Goal: Task Accomplishment & Management: Complete application form

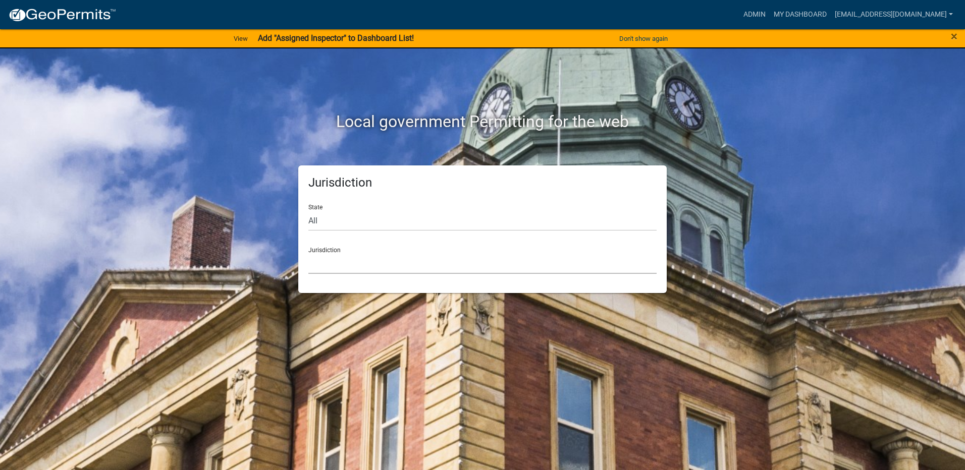
click at [334, 261] on select "[GEOGRAPHIC_DATA], [US_STATE] [GEOGRAPHIC_DATA], [US_STATE][PERSON_NAME][GEOGRA…" at bounding box center [482, 263] width 348 height 21
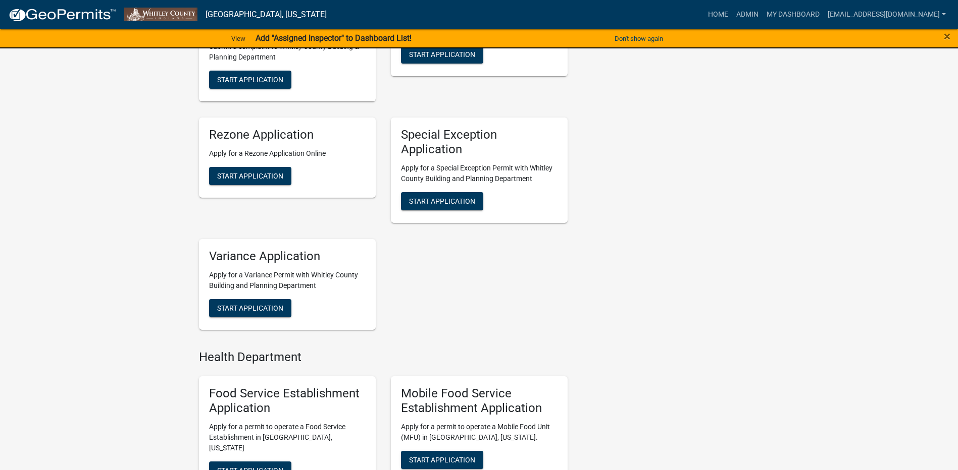
scroll to position [387, 0]
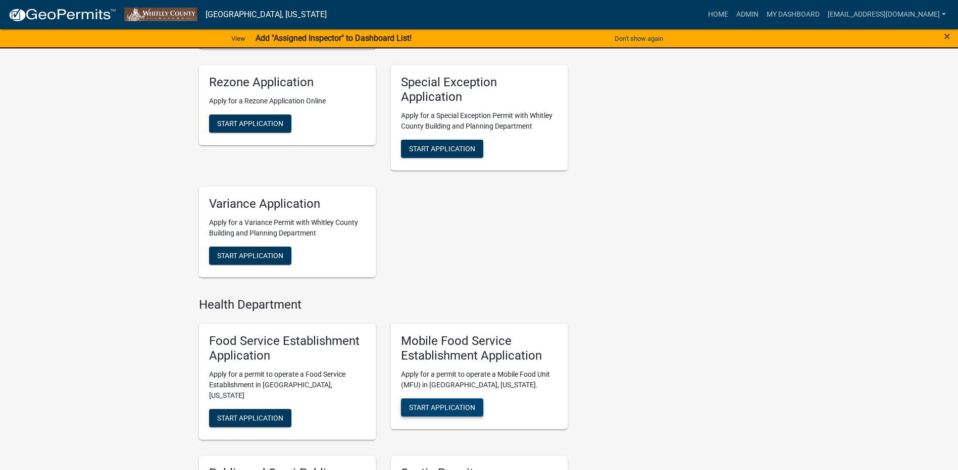
click at [451, 411] on span "Start Application" at bounding box center [442, 408] width 66 height 8
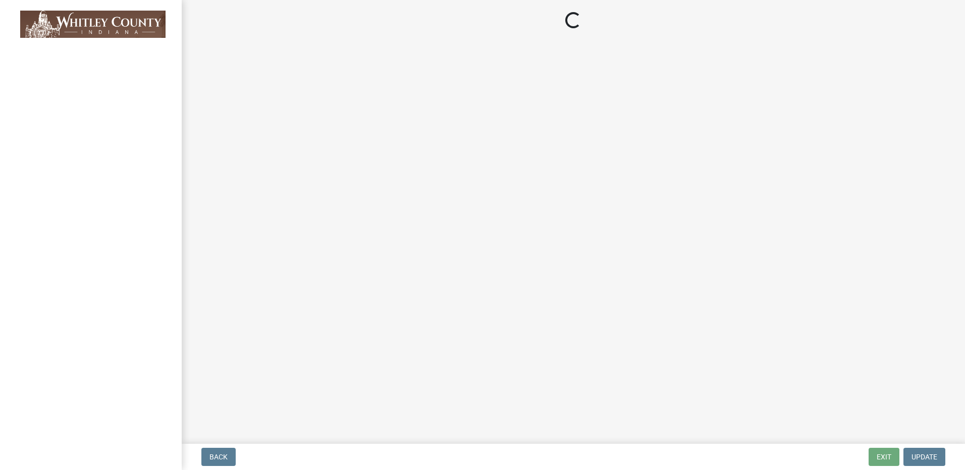
drag, startPoint x: 961, startPoint y: 195, endPoint x: 967, endPoint y: 234, distance: 39.3
click at [965, 234] on html "Internet Explorer does NOT work with GeoPermits. Get a new browser for more sec…" at bounding box center [482, 235] width 965 height 470
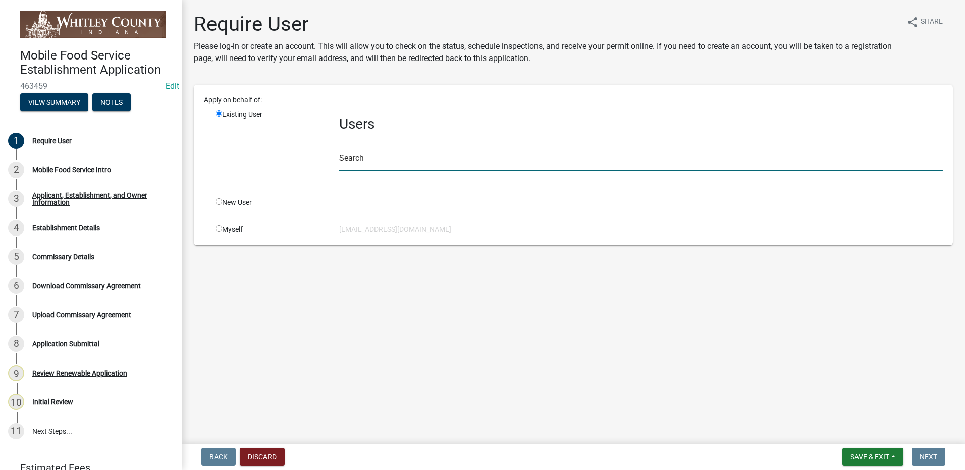
click at [384, 166] on input "text" at bounding box center [641, 161] width 604 height 21
type input "whitleyh"
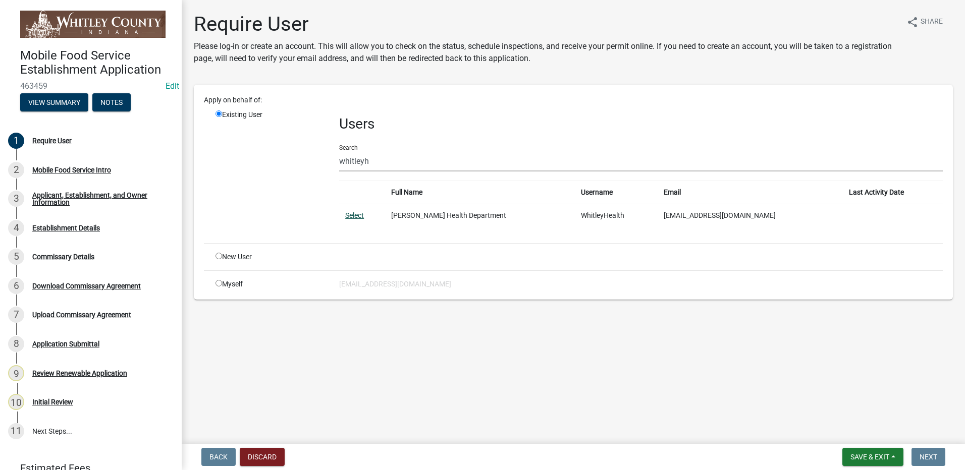
click at [356, 216] on link "Select" at bounding box center [354, 216] width 19 height 8
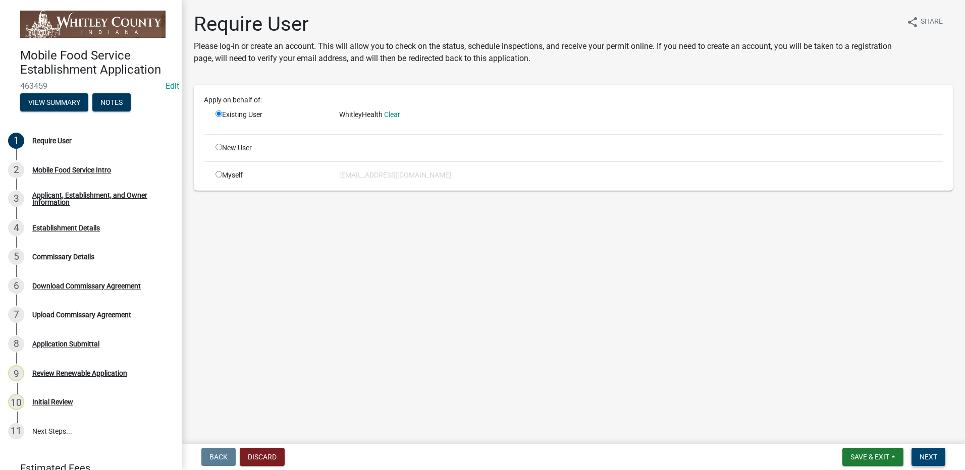
click at [937, 457] on span "Next" at bounding box center [929, 457] width 18 height 8
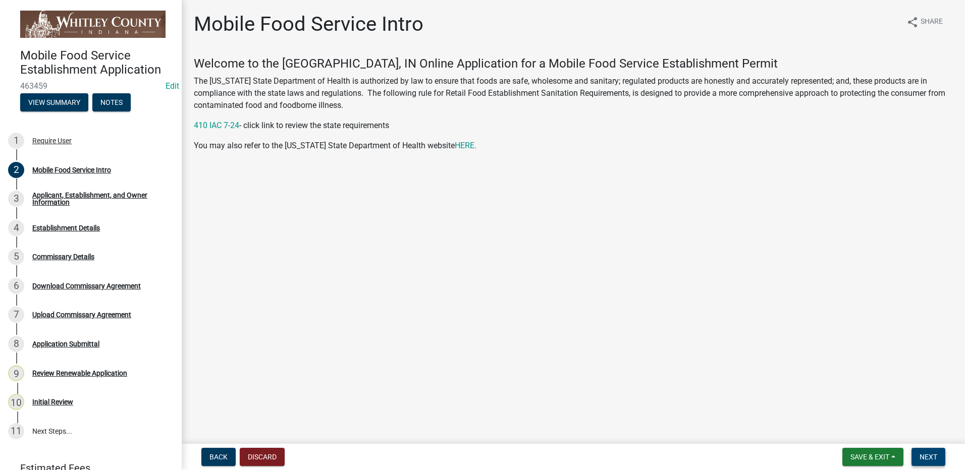
click at [925, 454] on span "Next" at bounding box center [929, 457] width 18 height 8
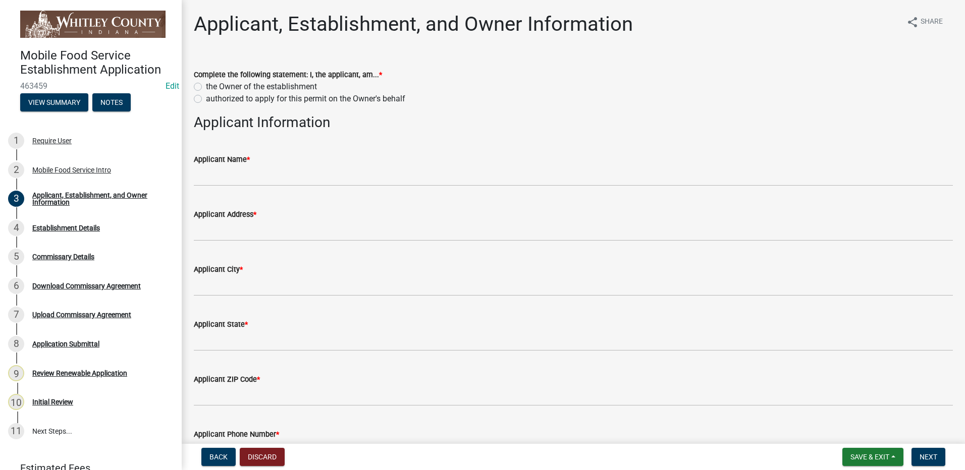
click at [206, 88] on label "the Owner of the establishment" at bounding box center [261, 87] width 111 height 12
click at [206, 87] on input "the Owner of the establishment" at bounding box center [209, 84] width 7 height 7
radio input "true"
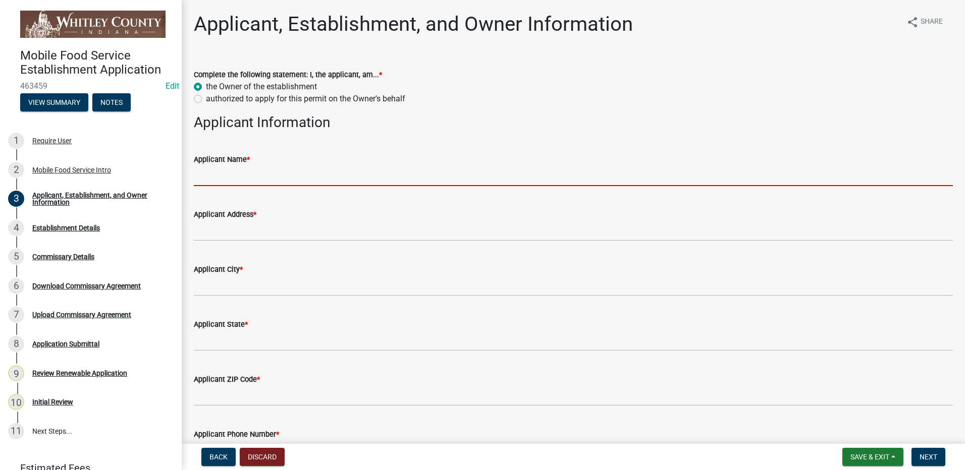
click at [222, 178] on input "Applicant Name *" at bounding box center [573, 176] width 759 height 21
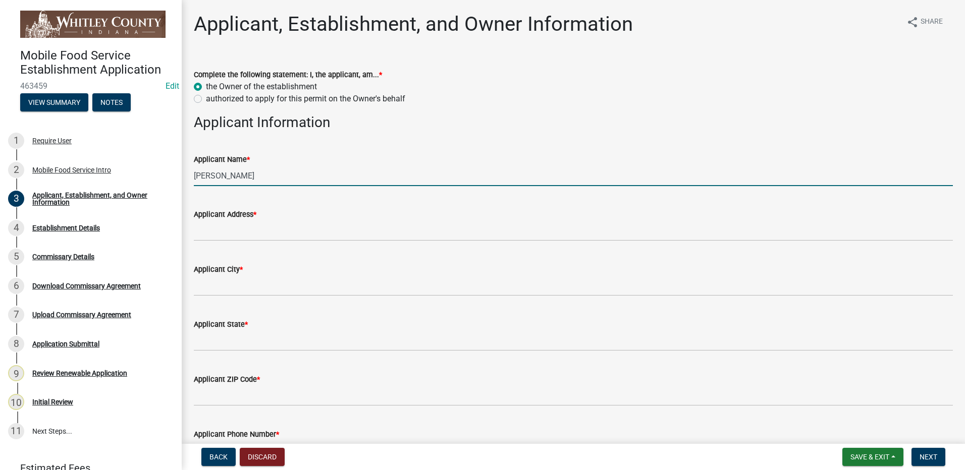
type input "[PERSON_NAME]"
click at [236, 219] on div "Applicant Address *" at bounding box center [573, 214] width 759 height 12
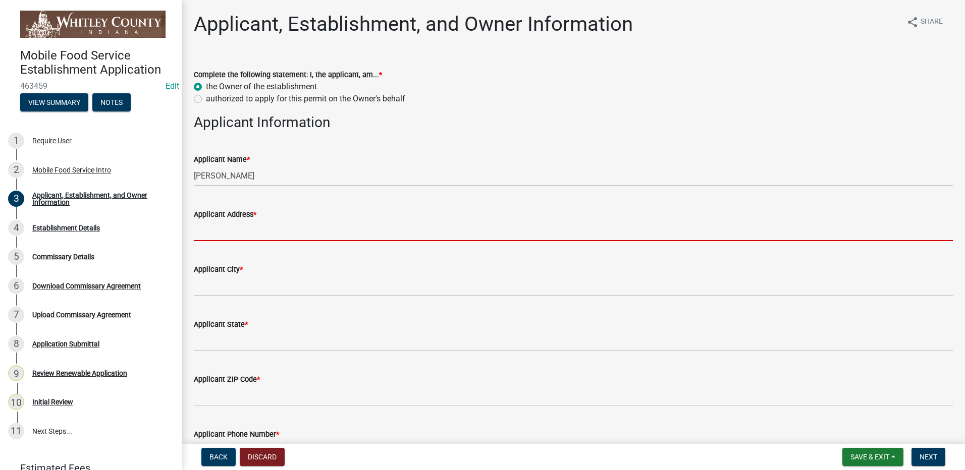
click at [233, 233] on input "Applicant Address *" at bounding box center [573, 231] width 759 height 21
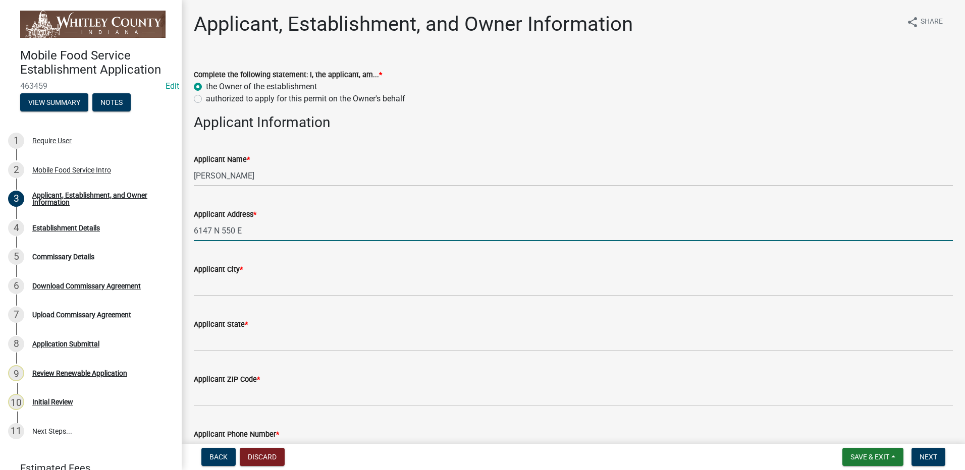
type input "6147 N 550 E"
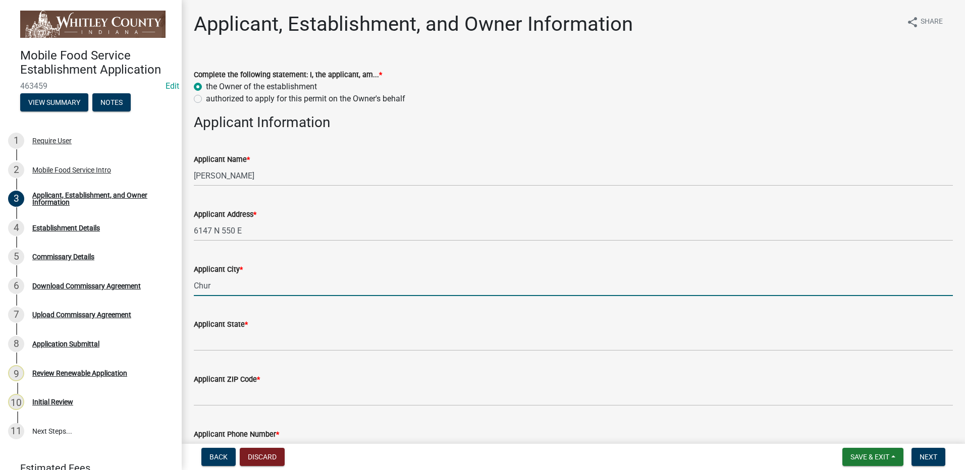
type input "Churubusco"
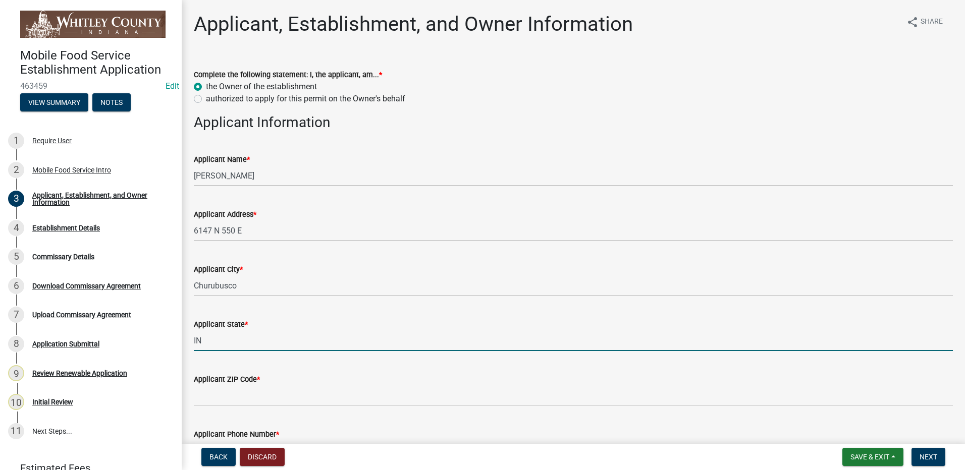
type input "IN"
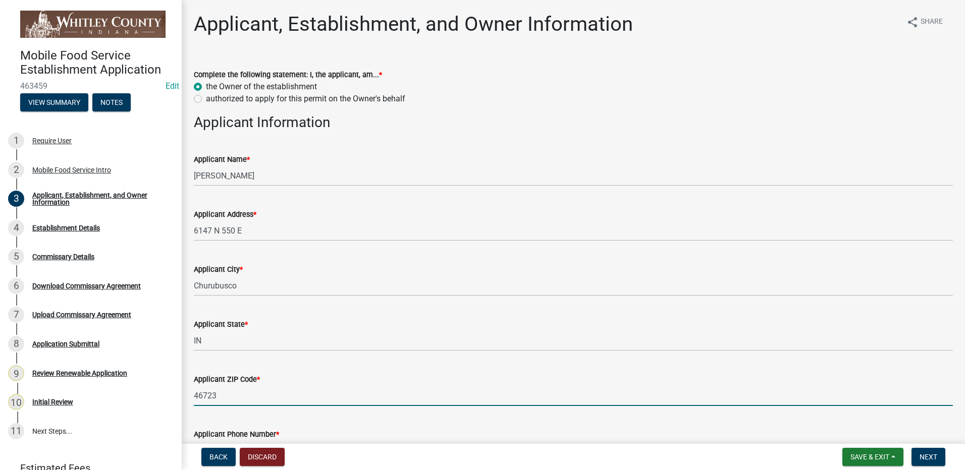
type input "46723"
click at [605, 363] on div "Applicant ZIP Code * 46723" at bounding box center [573, 382] width 759 height 47
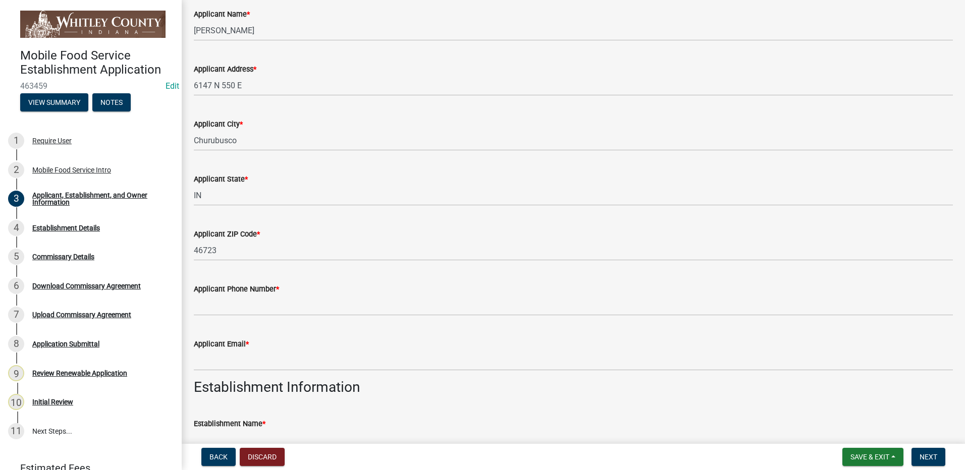
scroll to position [161, 0]
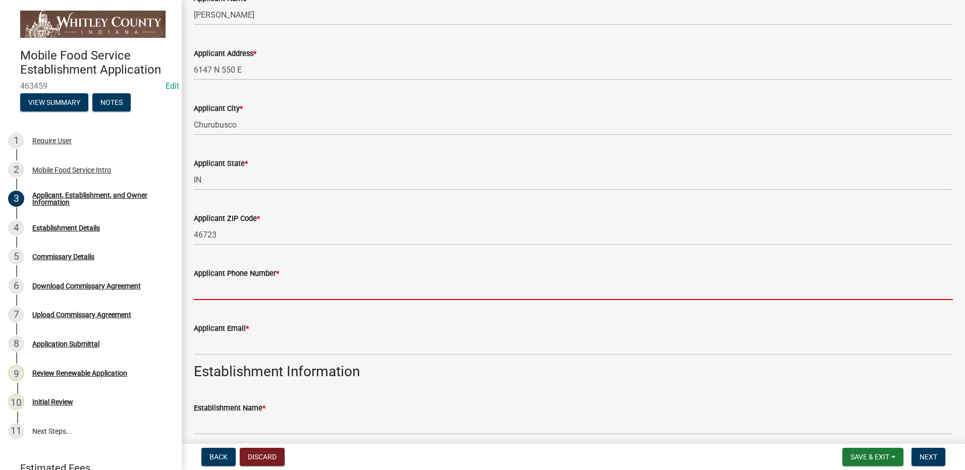
click at [255, 297] on input "Applicant Phone Number *" at bounding box center [573, 290] width 759 height 21
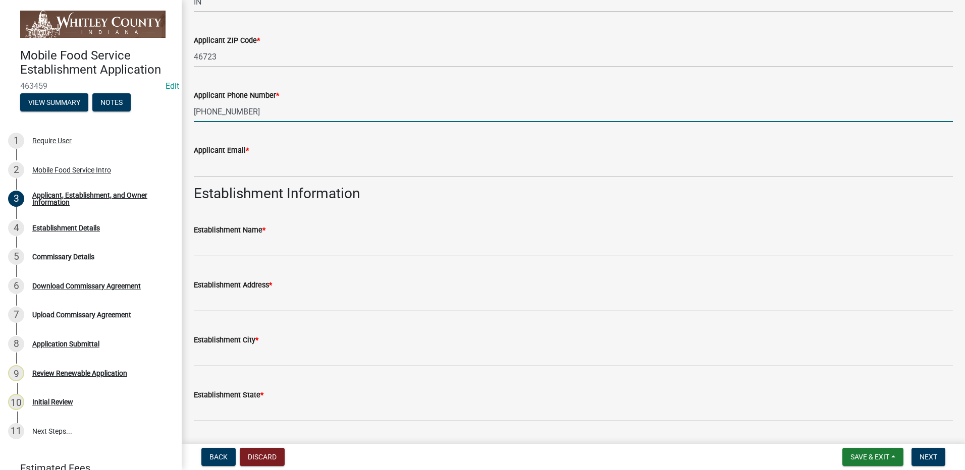
scroll to position [383, 0]
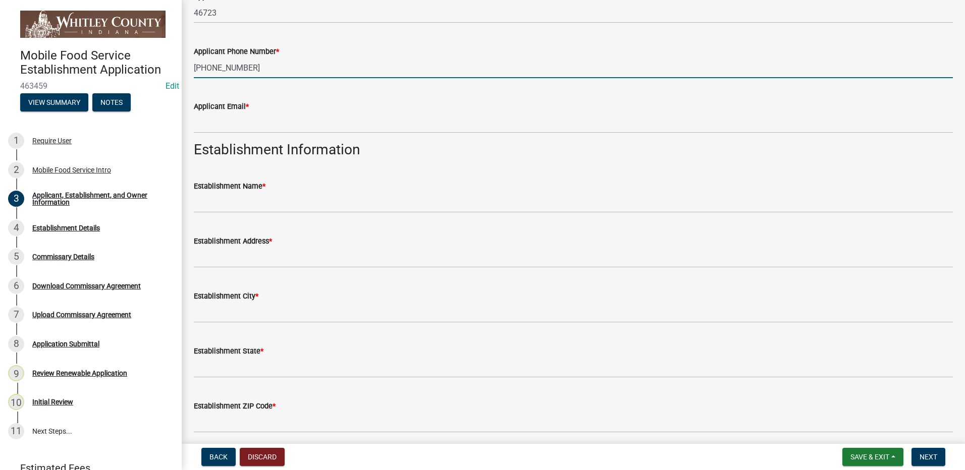
type input "[PHONE_NUMBER]"
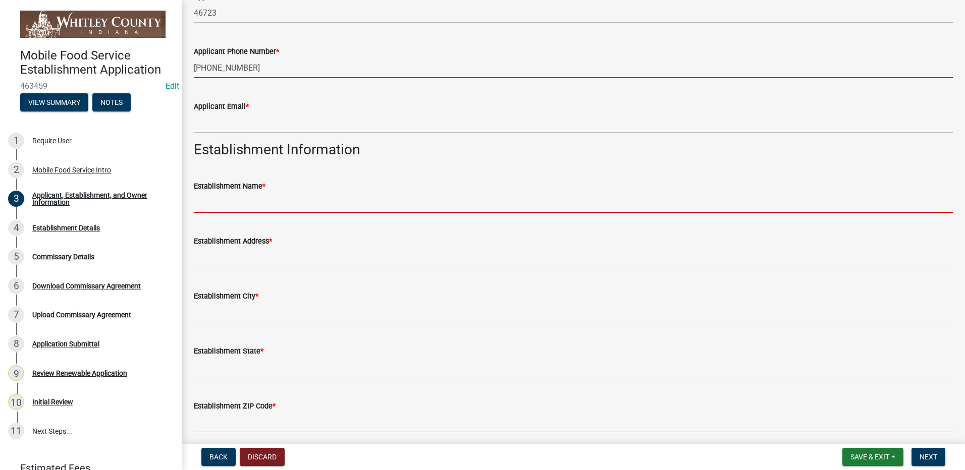
click at [289, 205] on input "Establishment Name *" at bounding box center [573, 202] width 759 height 21
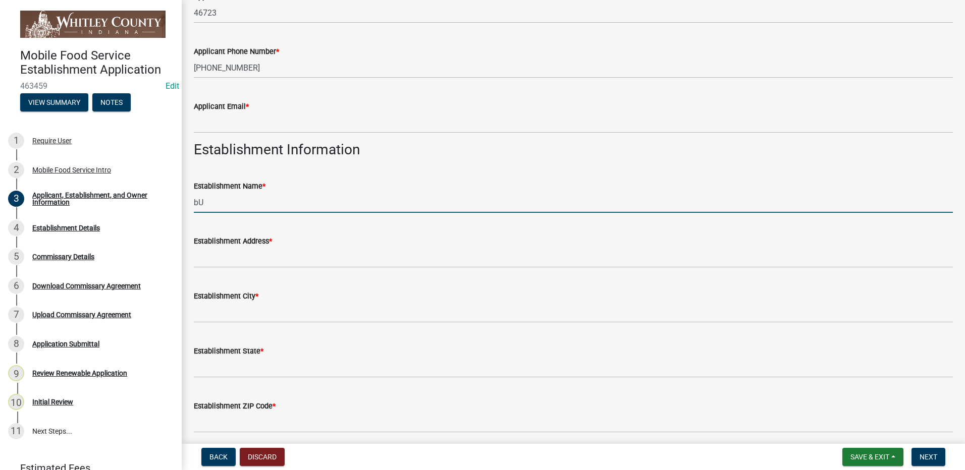
type input "b"
type input "Busco Beans Mobile Unit"
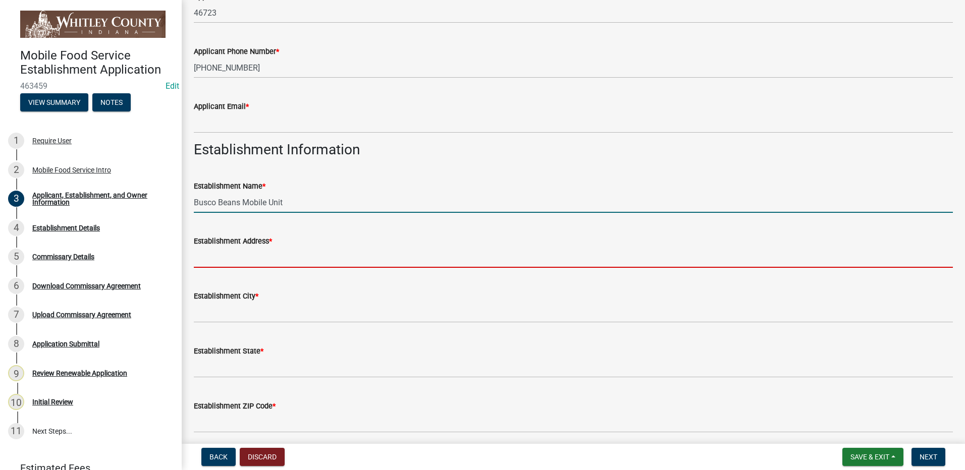
click at [253, 261] on input "Establishment Address *" at bounding box center [573, 257] width 759 height 21
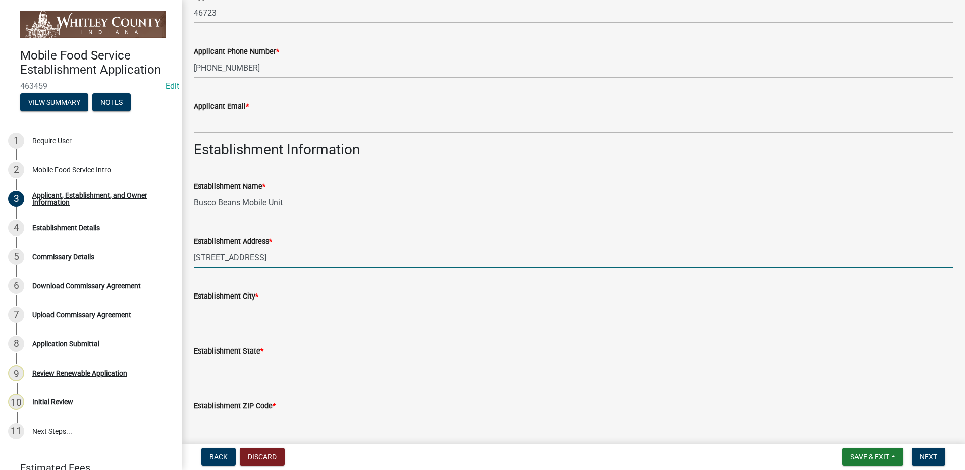
type input "[STREET_ADDRESS]"
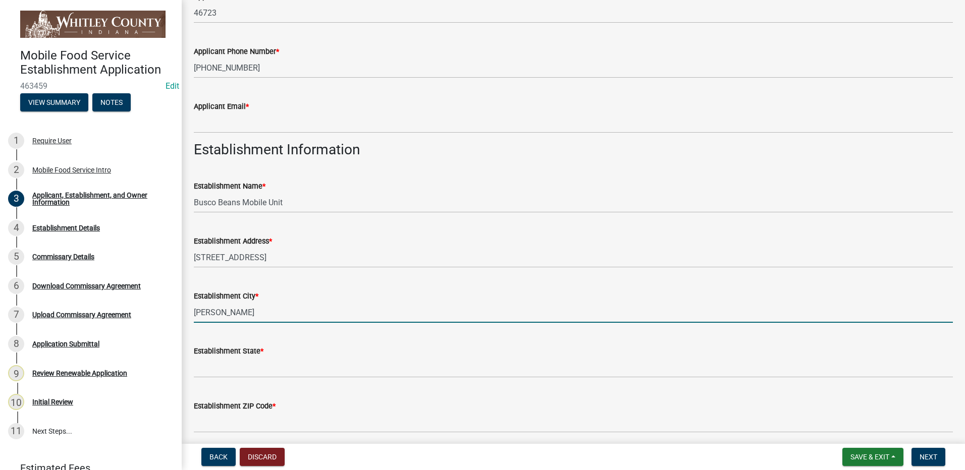
type input "Churubusco"
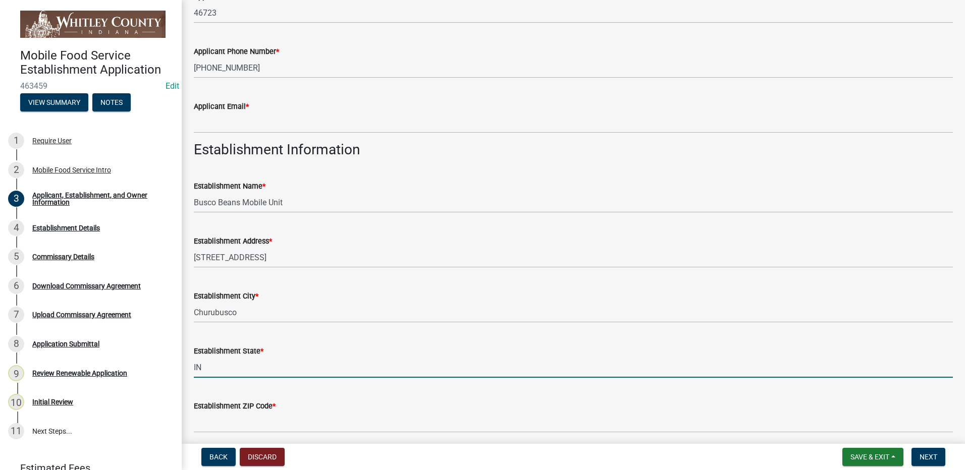
type input "IN"
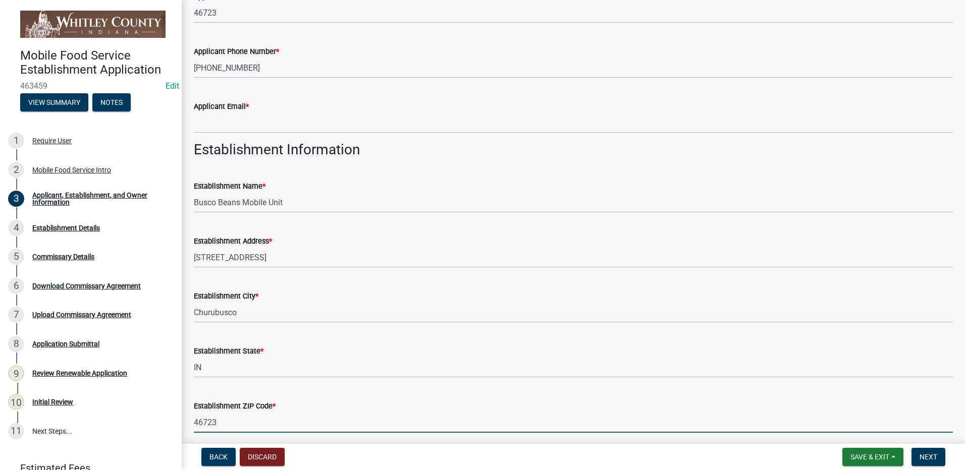
type input "46723"
click at [525, 337] on div "Establishment State * [US_STATE]" at bounding box center [573, 354] width 759 height 47
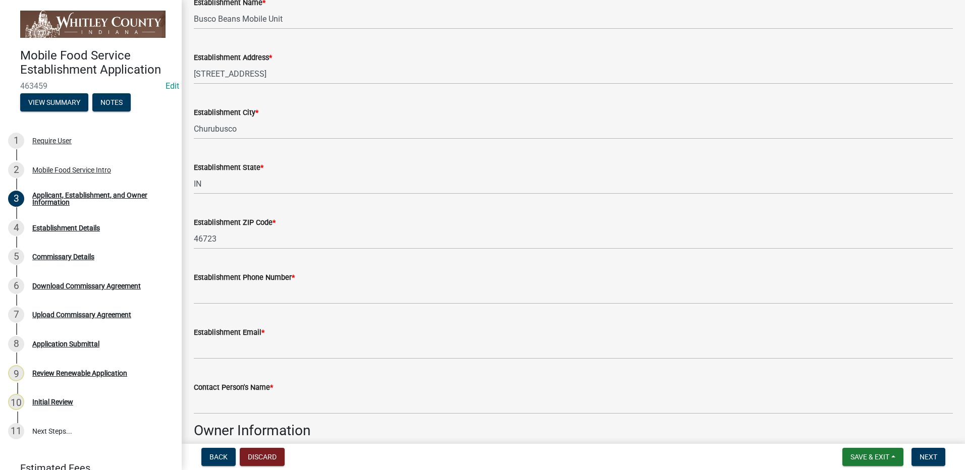
scroll to position [579, 0]
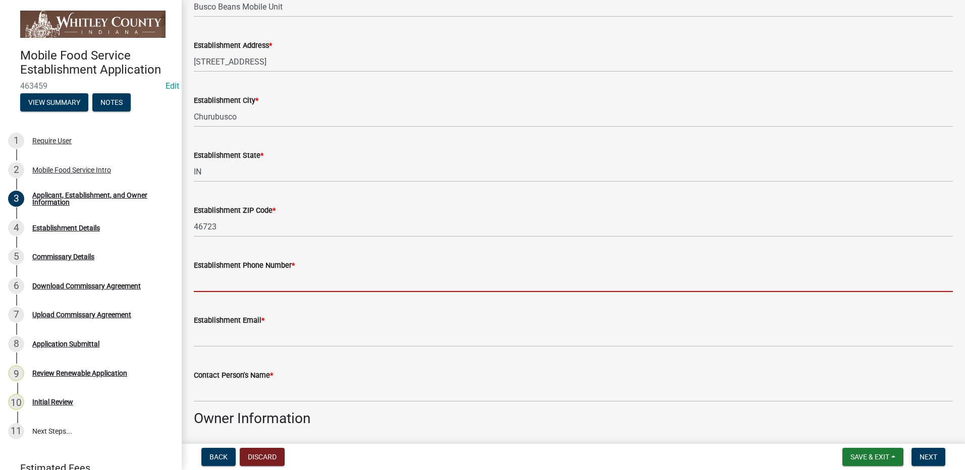
click at [246, 283] on input "Establishment Phone Number *" at bounding box center [573, 282] width 759 height 21
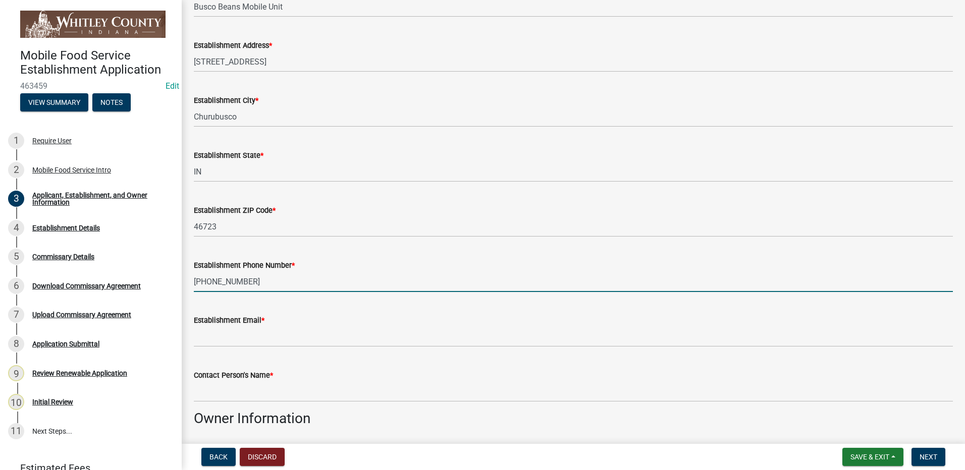
type input "[PHONE_NUMBER]"
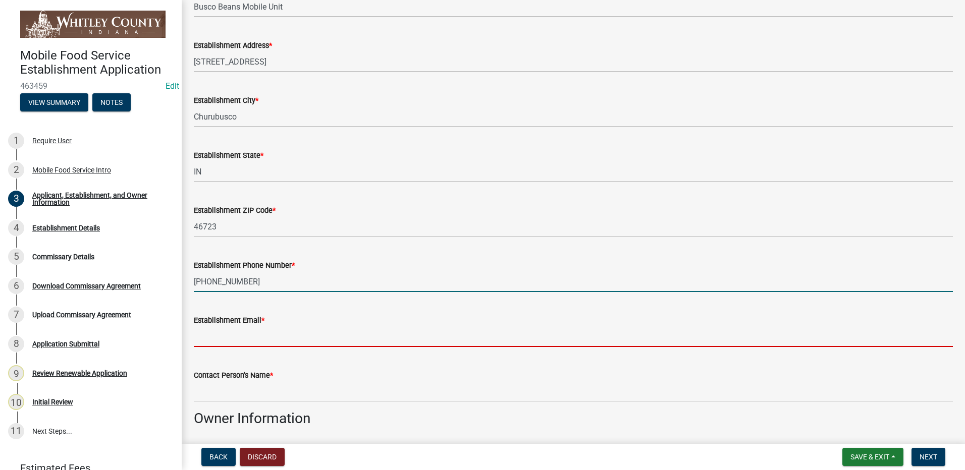
click at [223, 337] on input "Establishment Email *" at bounding box center [573, 337] width 759 height 21
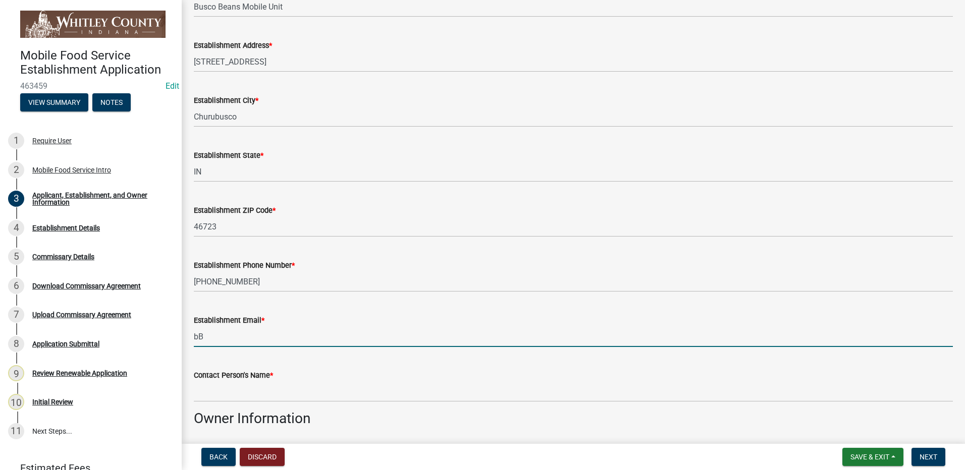
type input "b"
type input "[EMAIL_ADDRESS][DOMAIN_NAME]"
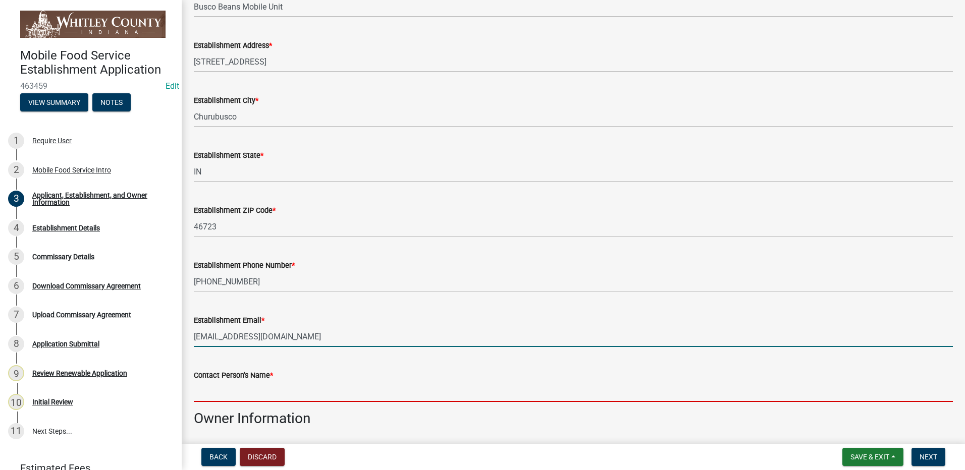
click at [242, 395] on input "Contact Person's Name *" at bounding box center [573, 392] width 759 height 21
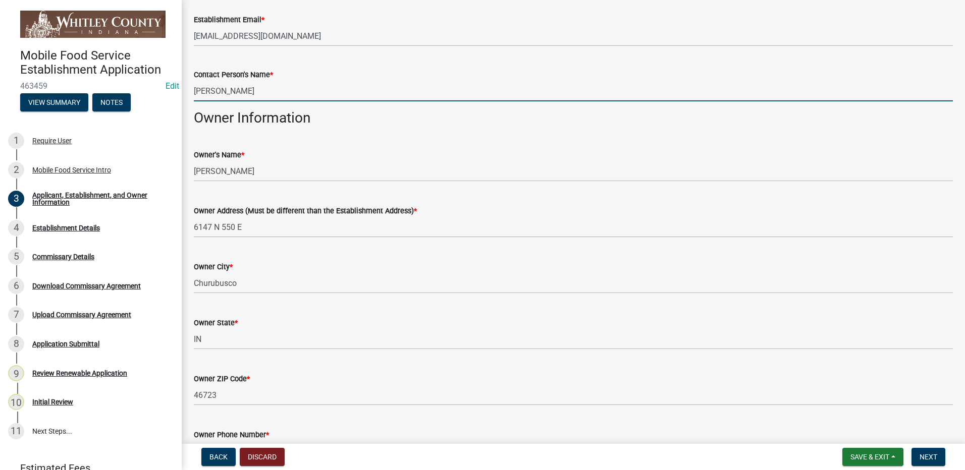
scroll to position [1006, 0]
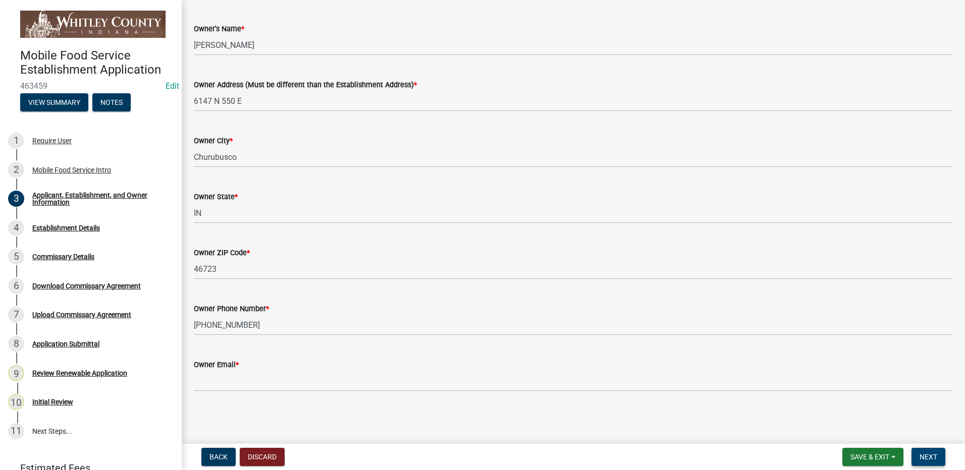
type input "[PERSON_NAME]"
click at [935, 458] on span "Next" at bounding box center [929, 457] width 18 height 8
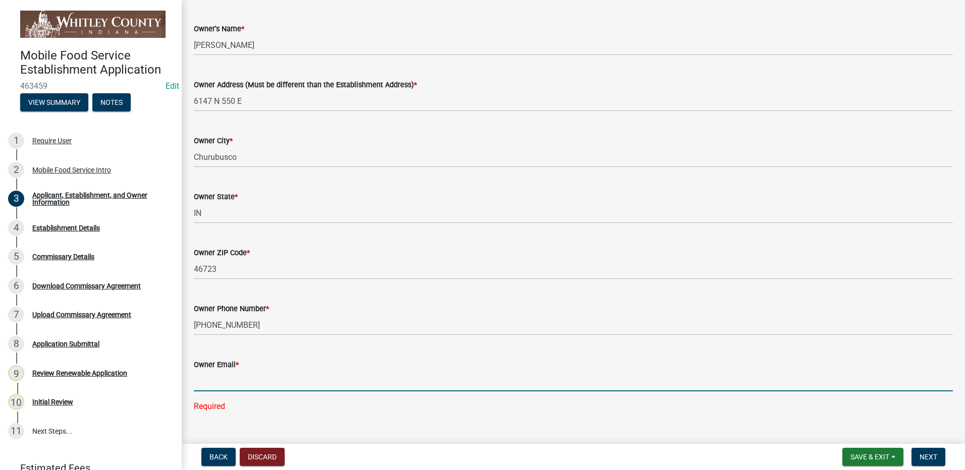
click at [223, 382] on input "Owner Email *" at bounding box center [573, 381] width 759 height 21
type input "u"
type input "b"
type input "[EMAIL_ADDRESS][DOMAIN_NAME]"
click at [921, 454] on span "Next" at bounding box center [929, 457] width 18 height 8
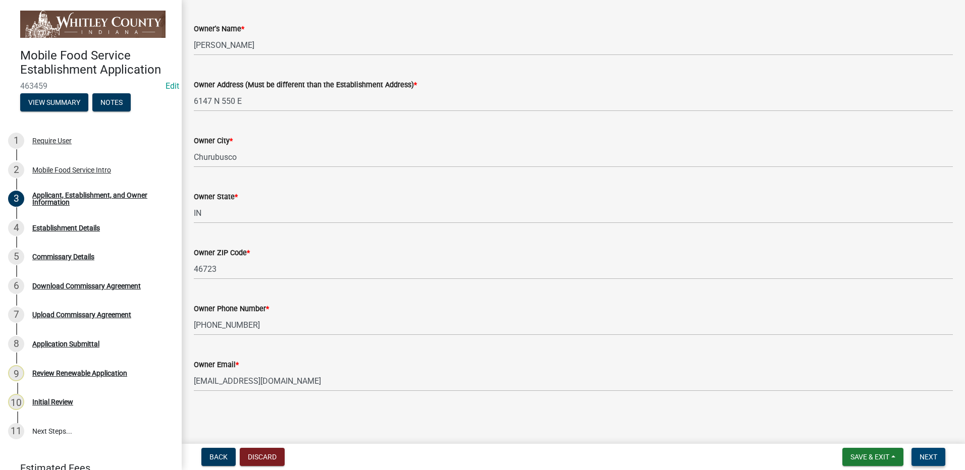
click at [927, 459] on span "Next" at bounding box center [929, 457] width 18 height 8
click at [927, 458] on span "Next" at bounding box center [929, 457] width 18 height 8
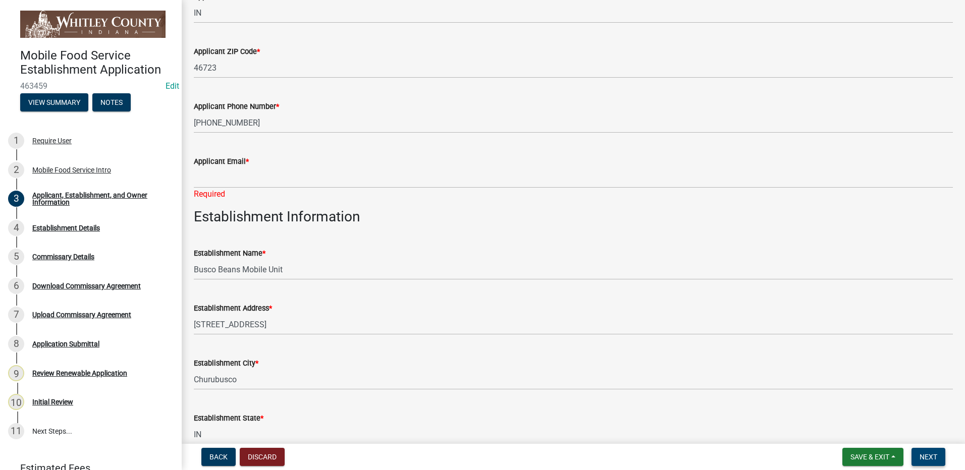
scroll to position [312, 0]
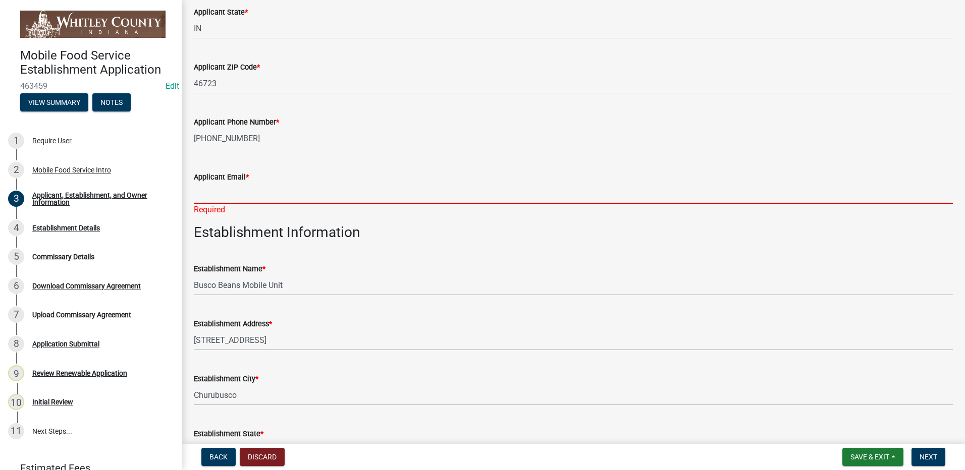
click at [249, 196] on input "Applicant Email *" at bounding box center [573, 193] width 759 height 21
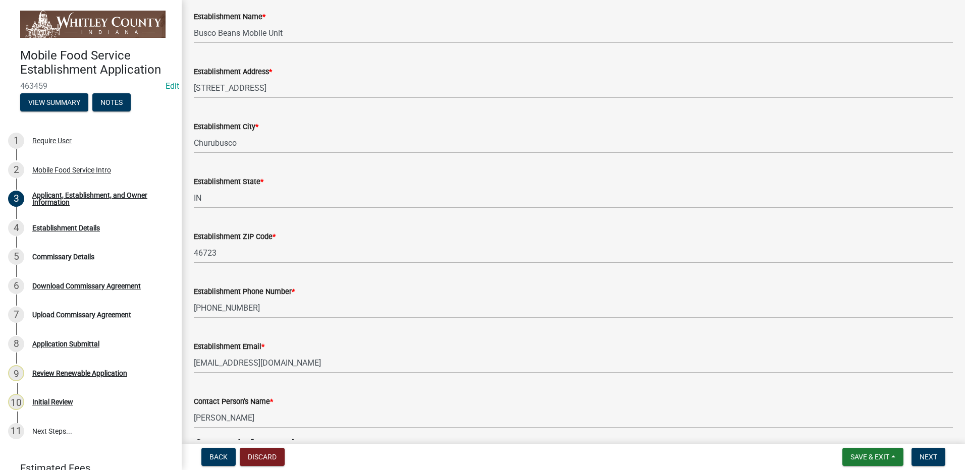
scroll to position [630, 0]
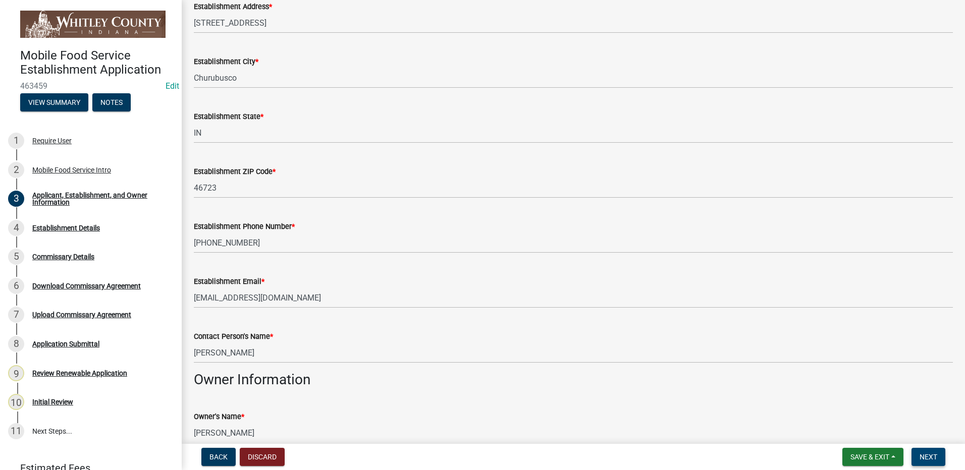
type input "[EMAIL_ADDRESS][DOMAIN_NAME]"
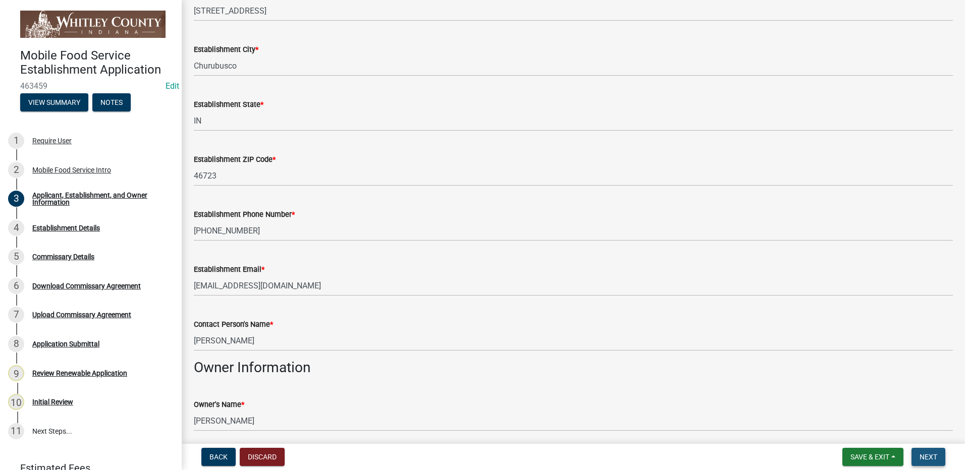
click at [929, 459] on span "Next" at bounding box center [929, 457] width 18 height 8
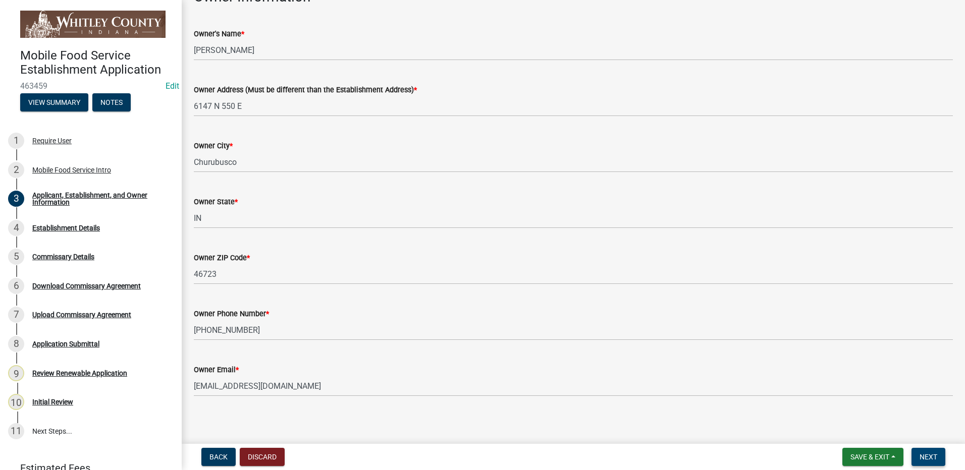
scroll to position [1006, 0]
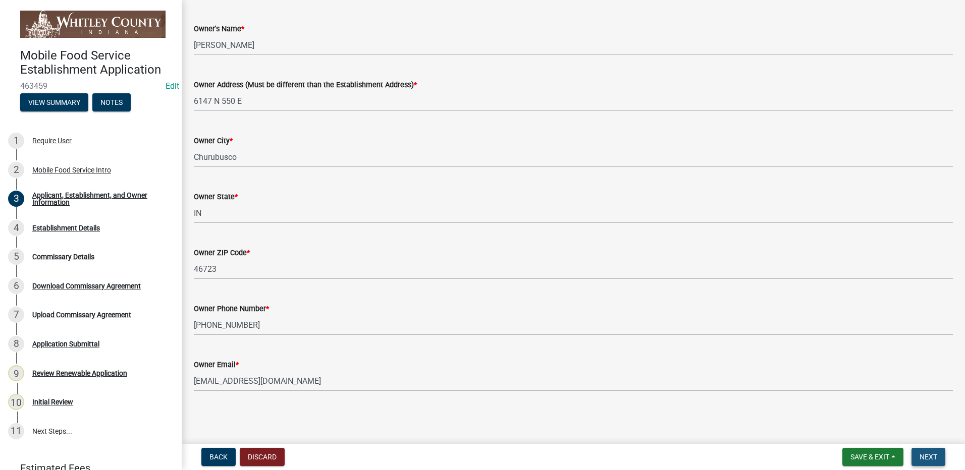
click at [932, 459] on span "Next" at bounding box center [929, 457] width 18 height 8
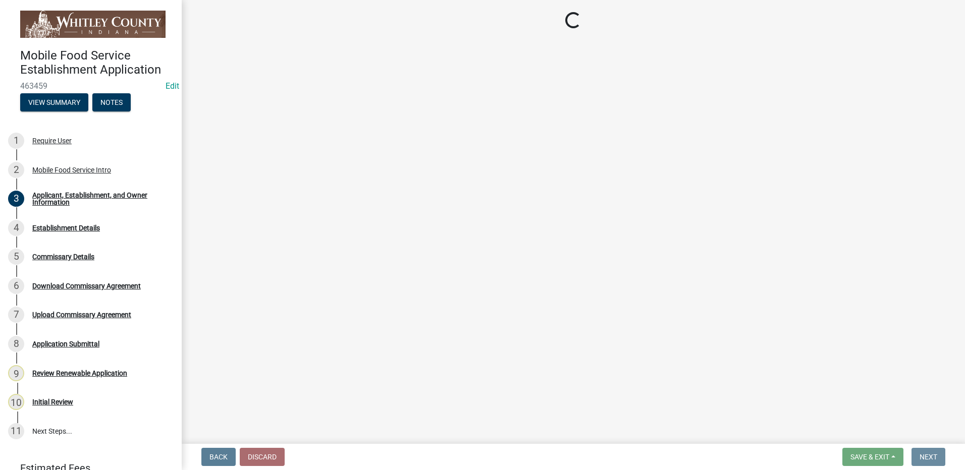
scroll to position [0, 0]
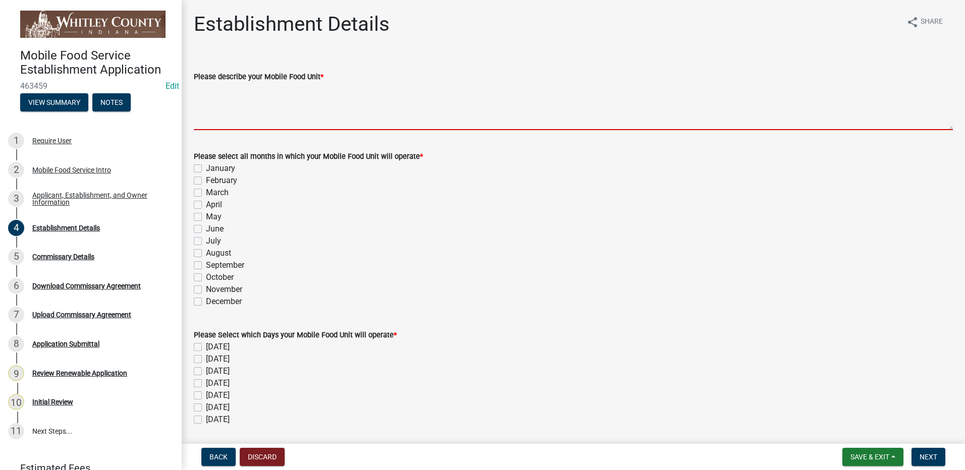
click at [263, 104] on textarea "Please describe your Mobile Food Unit *" at bounding box center [573, 106] width 759 height 47
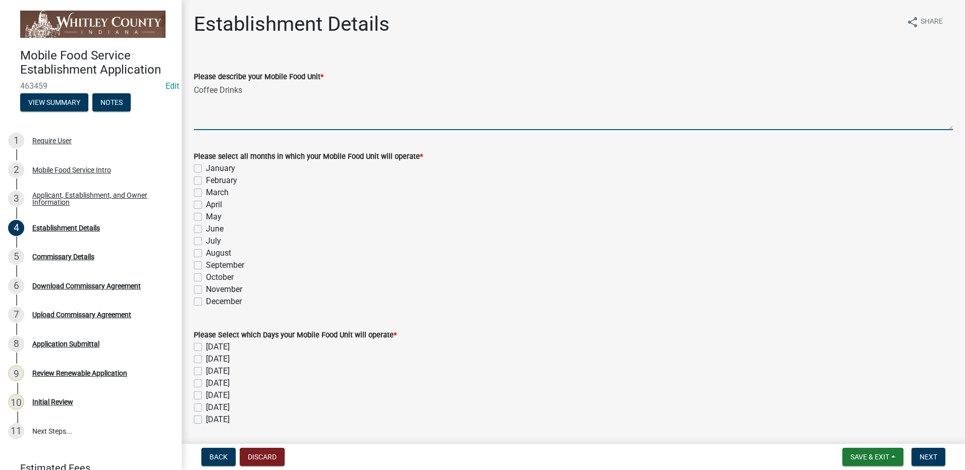
type textarea "Coffee Drinks"
click at [206, 168] on label "January" at bounding box center [220, 169] width 29 height 12
click at [206, 168] on input "January" at bounding box center [209, 166] width 7 height 7
checkbox input "true"
checkbox input "false"
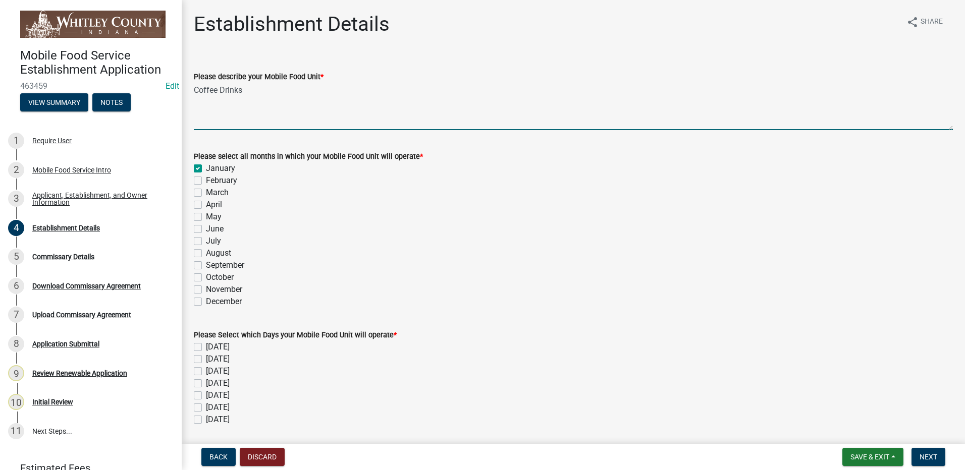
checkbox input "false"
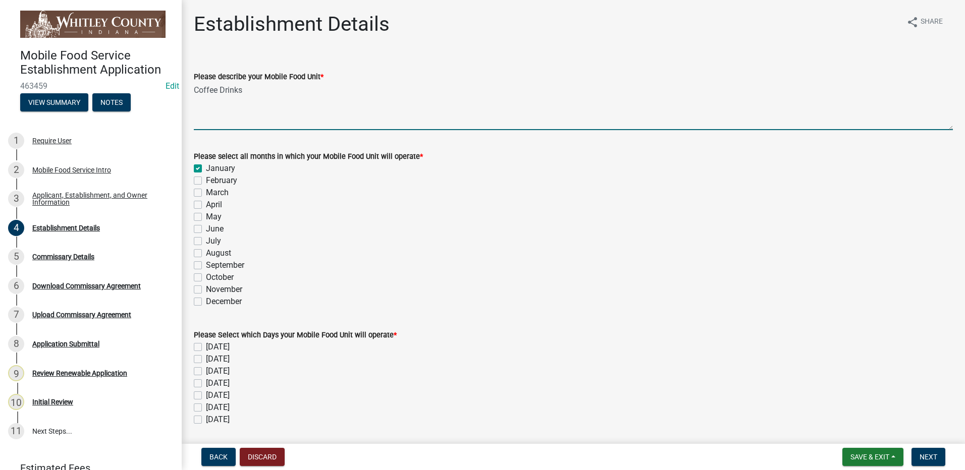
checkbox input "false"
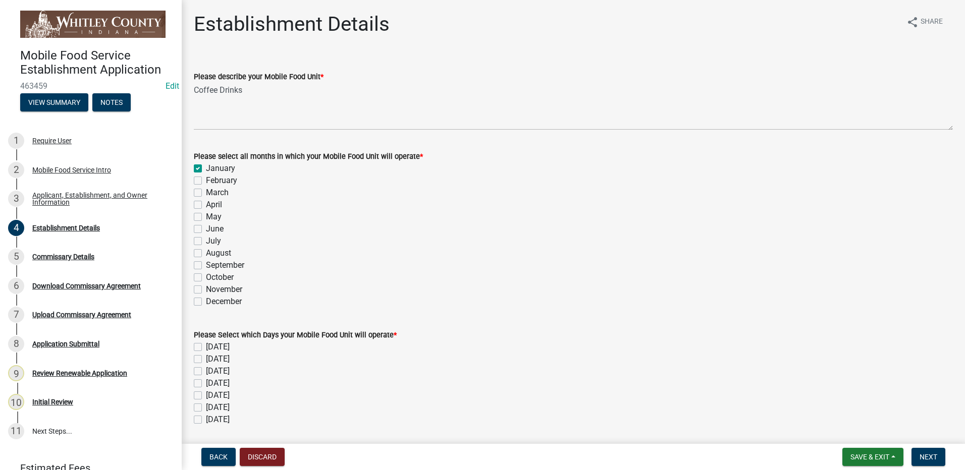
click at [206, 179] on label "February" at bounding box center [221, 181] width 31 height 12
click at [206, 179] on input "February" at bounding box center [209, 178] width 7 height 7
checkbox input "true"
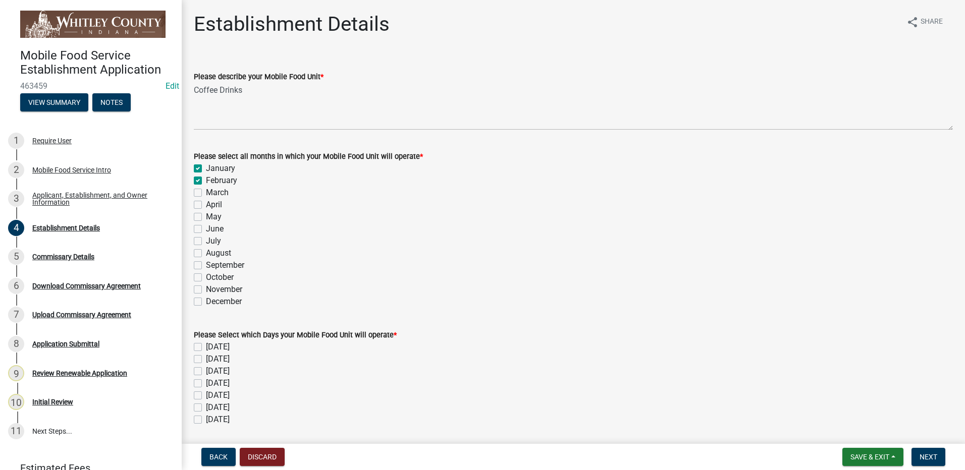
checkbox input "false"
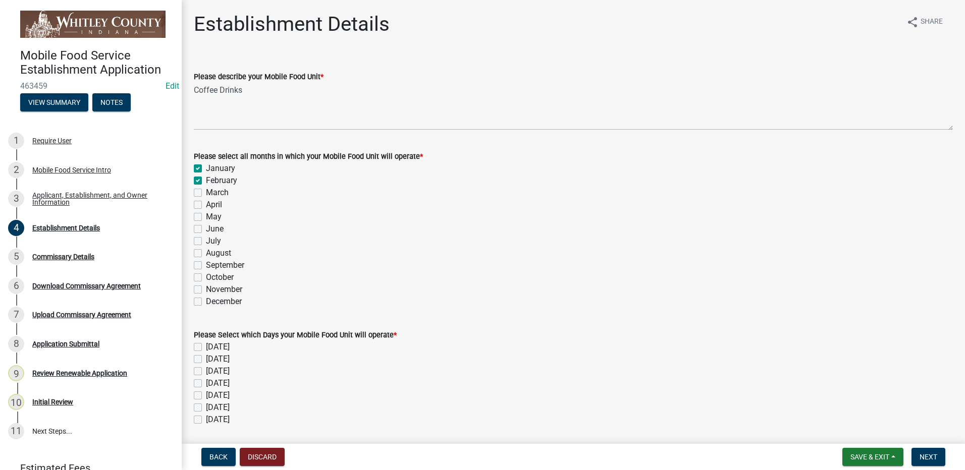
checkbox input "false"
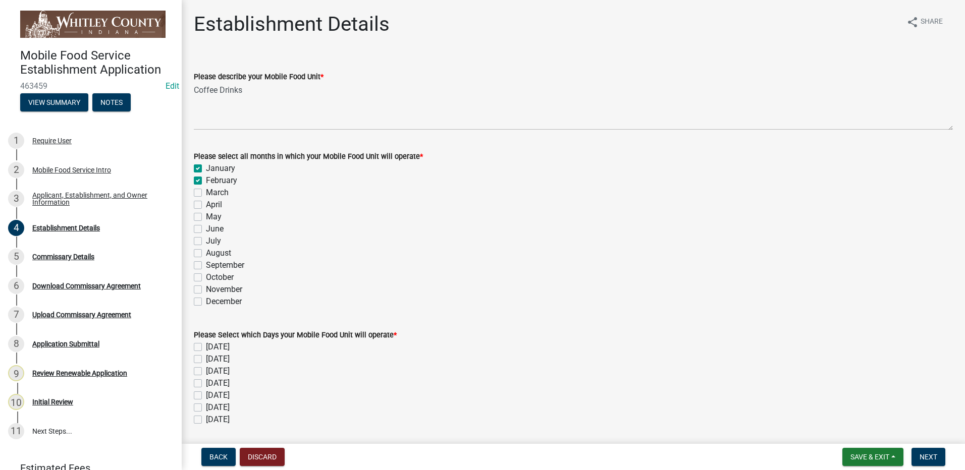
click at [206, 194] on label "March" at bounding box center [217, 193] width 23 height 12
click at [206, 193] on input "March" at bounding box center [209, 190] width 7 height 7
checkbox input "true"
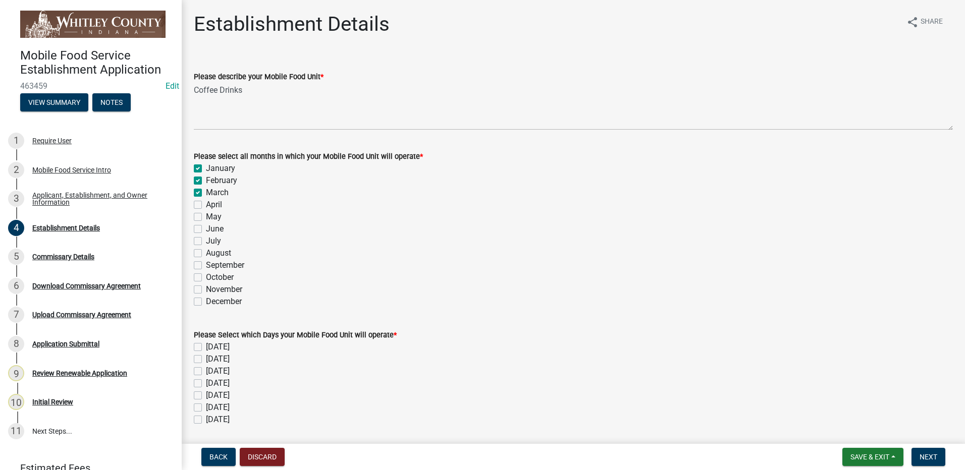
checkbox input "true"
checkbox input "false"
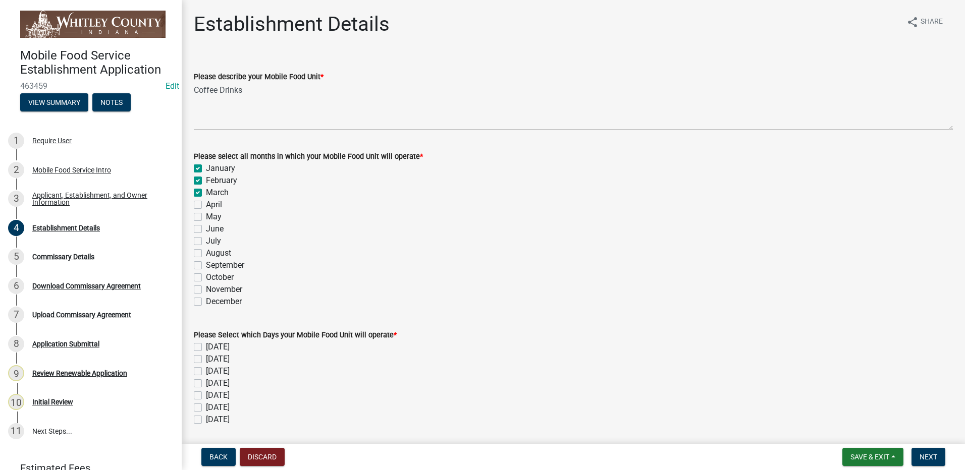
checkbox input "false"
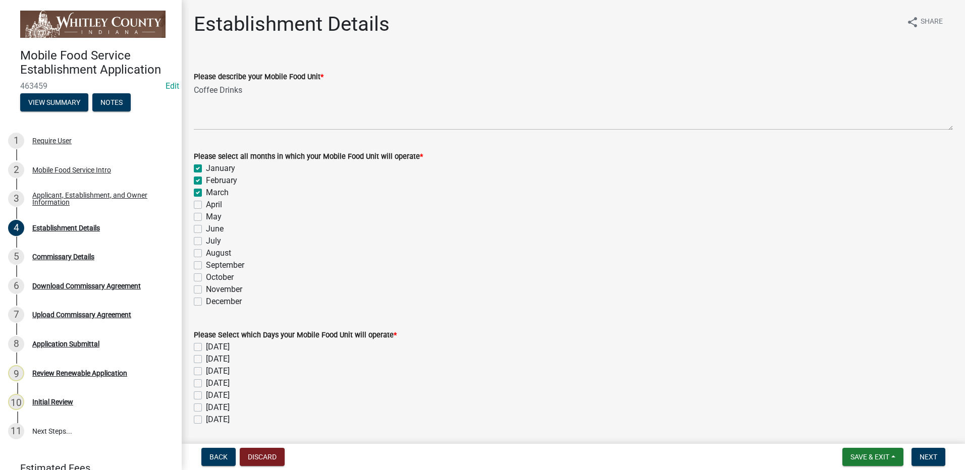
click at [194, 205] on div "Please select all months in which your Mobile Food Unit will operate * January …" at bounding box center [573, 223] width 774 height 170
drag, startPoint x: 194, startPoint y: 205, endPoint x: 199, endPoint y: 206, distance: 5.3
click at [206, 206] on label "April" at bounding box center [214, 205] width 16 height 12
click at [206, 205] on input "April" at bounding box center [209, 202] width 7 height 7
checkbox input "true"
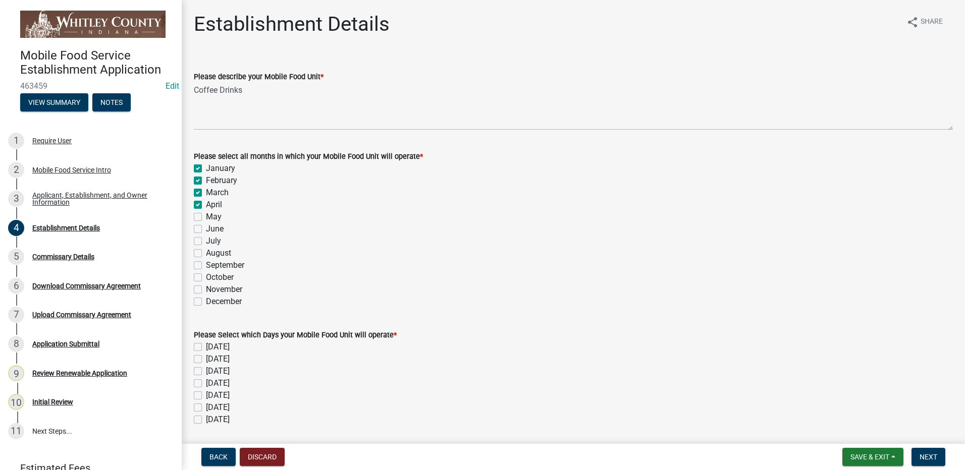
checkbox input "true"
checkbox input "false"
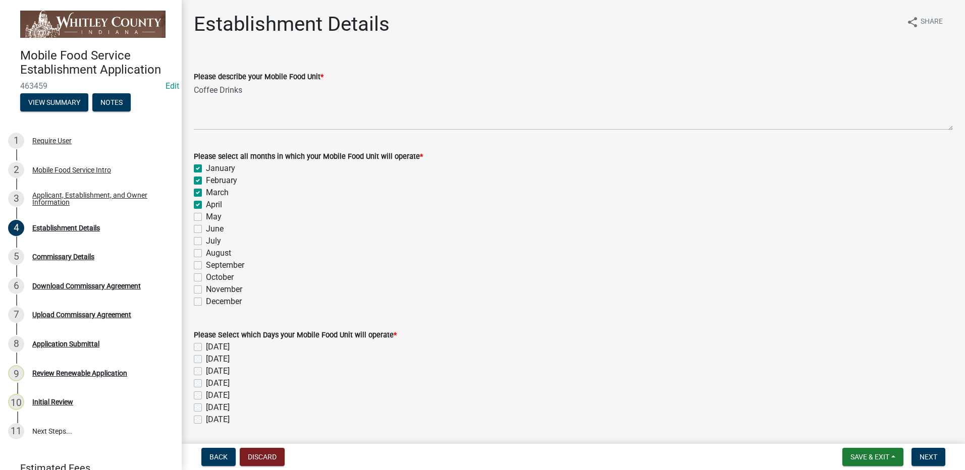
checkbox input "false"
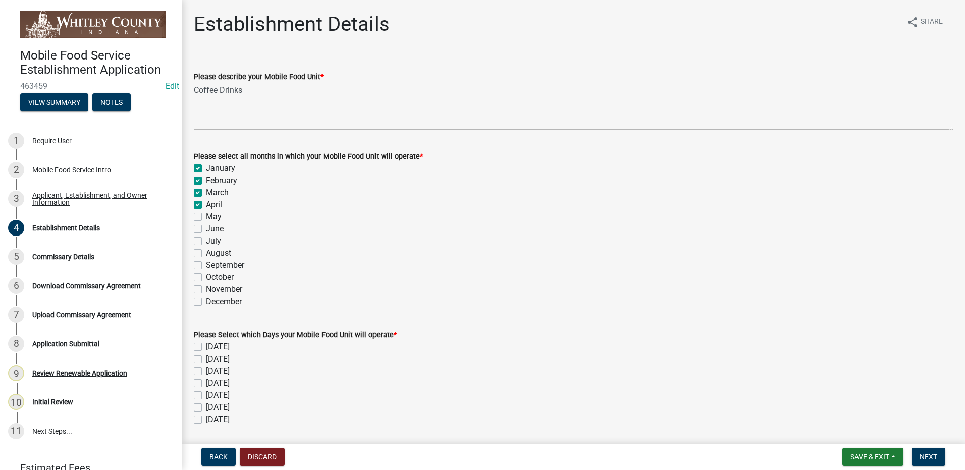
checkbox input "false"
click at [206, 217] on label "May" at bounding box center [214, 217] width 16 height 12
click at [206, 217] on input "May" at bounding box center [209, 214] width 7 height 7
checkbox input "true"
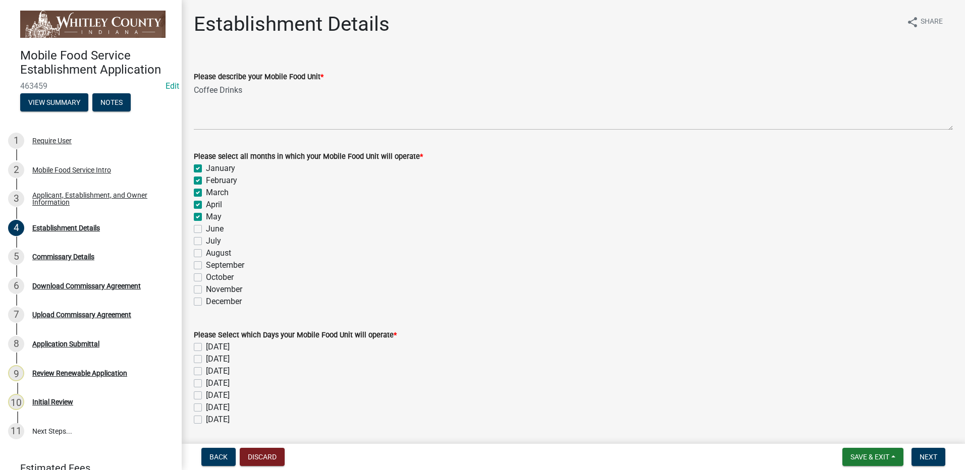
checkbox input "true"
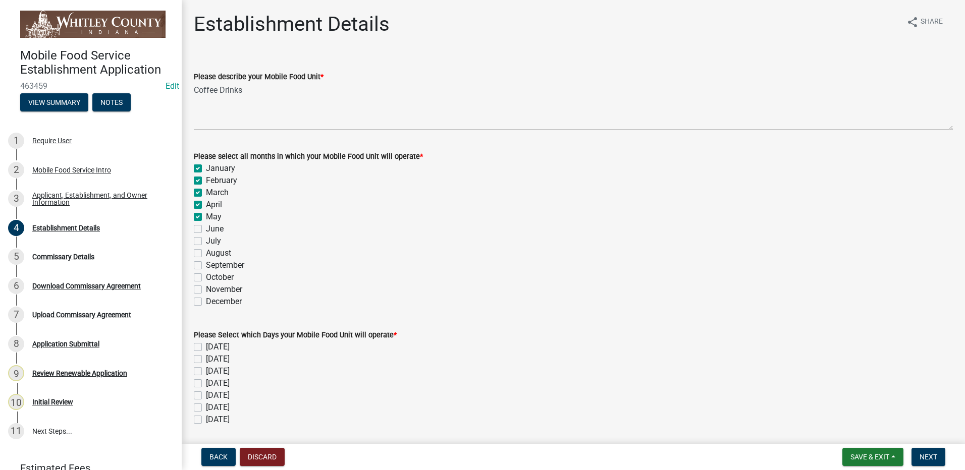
checkbox input "false"
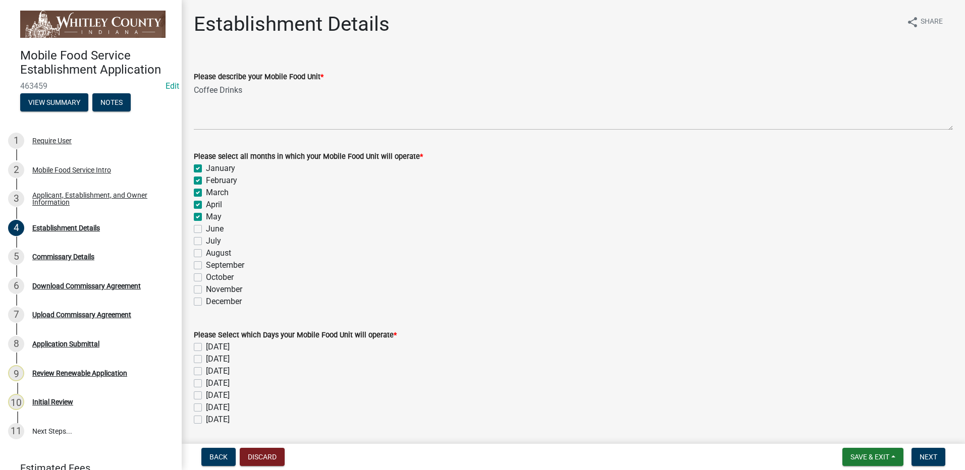
checkbox input "false"
click at [206, 230] on label "June" at bounding box center [215, 229] width 18 height 12
click at [206, 230] on input "June" at bounding box center [209, 226] width 7 height 7
checkbox input "true"
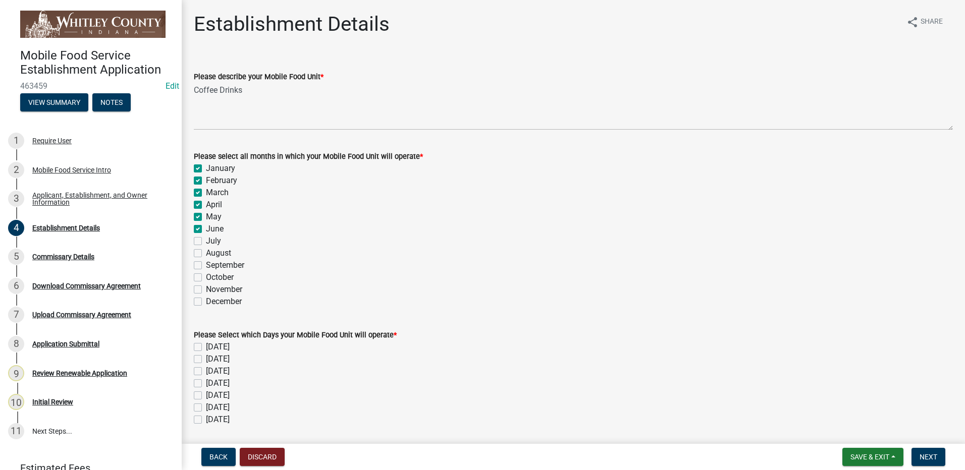
checkbox input "true"
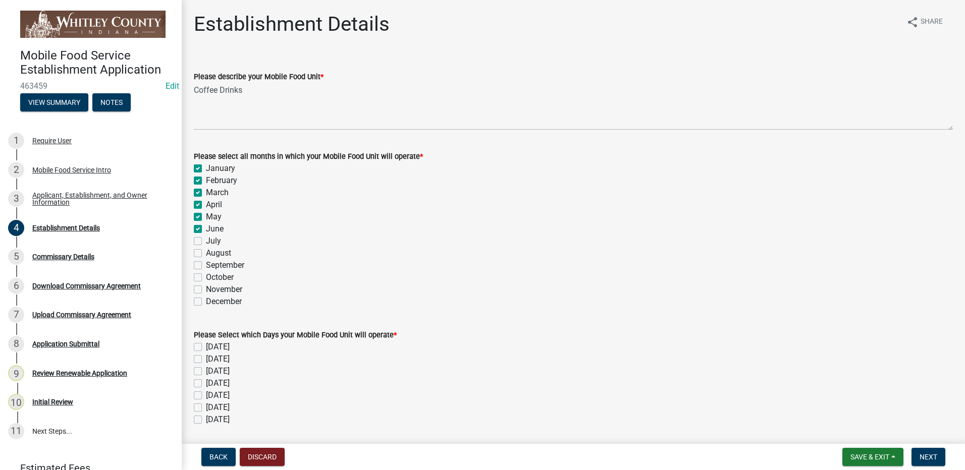
checkbox input "true"
checkbox input "false"
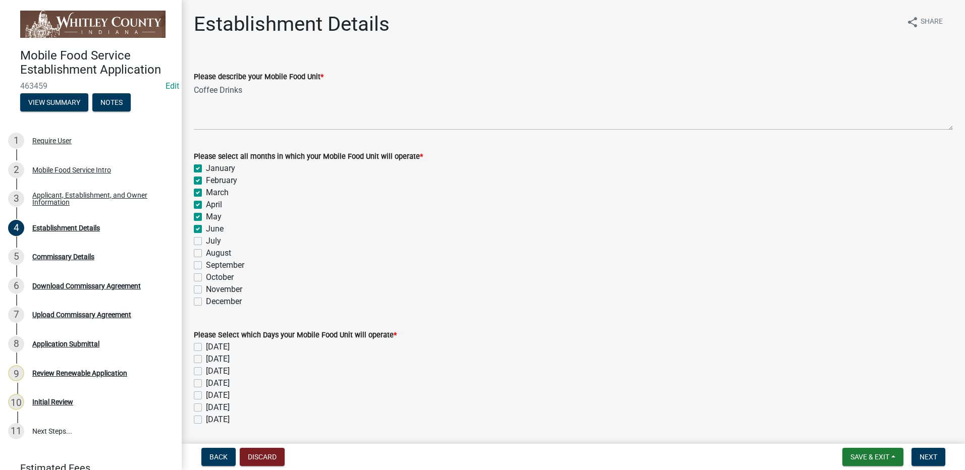
checkbox input "false"
click at [206, 240] on label "July" at bounding box center [213, 241] width 15 height 12
click at [206, 240] on input "July" at bounding box center [209, 238] width 7 height 7
checkbox input "true"
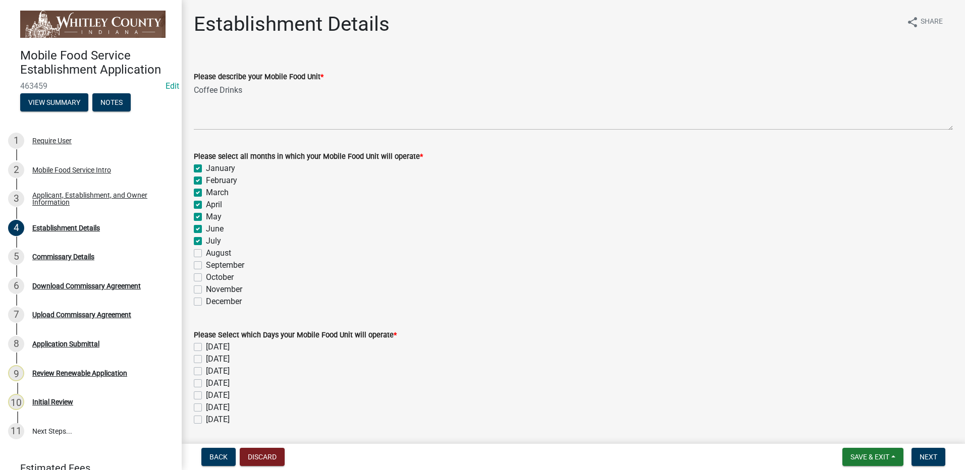
checkbox input "true"
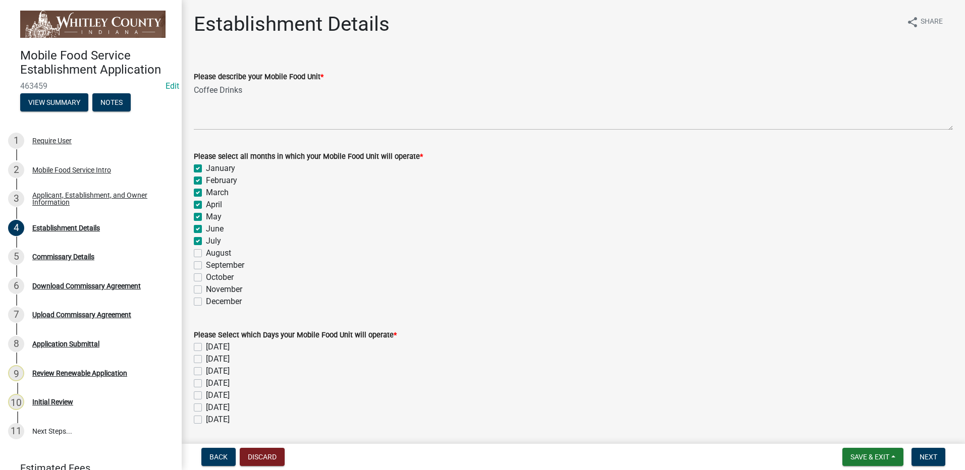
checkbox input "true"
checkbox input "false"
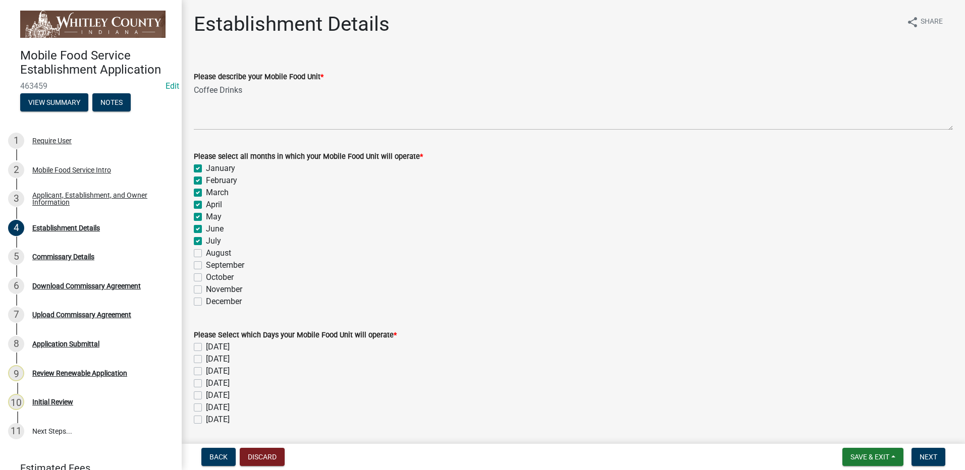
checkbox input "false"
click at [206, 252] on label "August" at bounding box center [218, 253] width 25 height 12
click at [206, 252] on input "August" at bounding box center [209, 250] width 7 height 7
checkbox input "true"
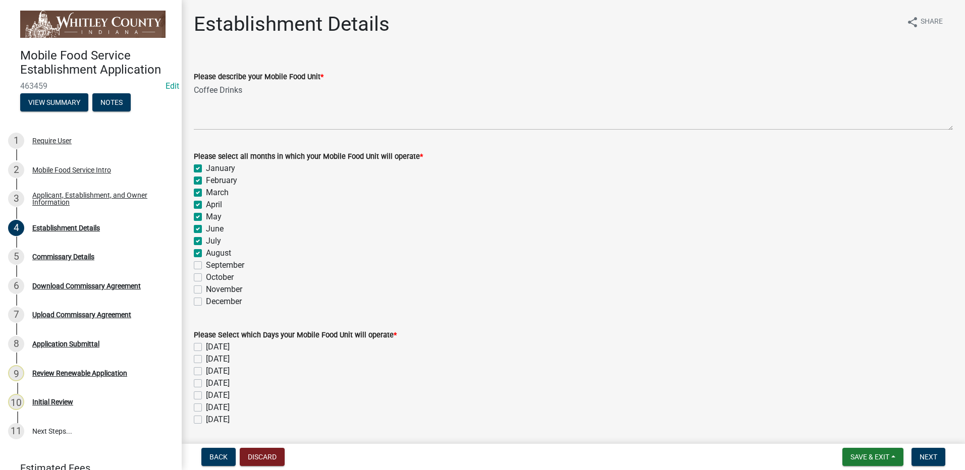
checkbox input "true"
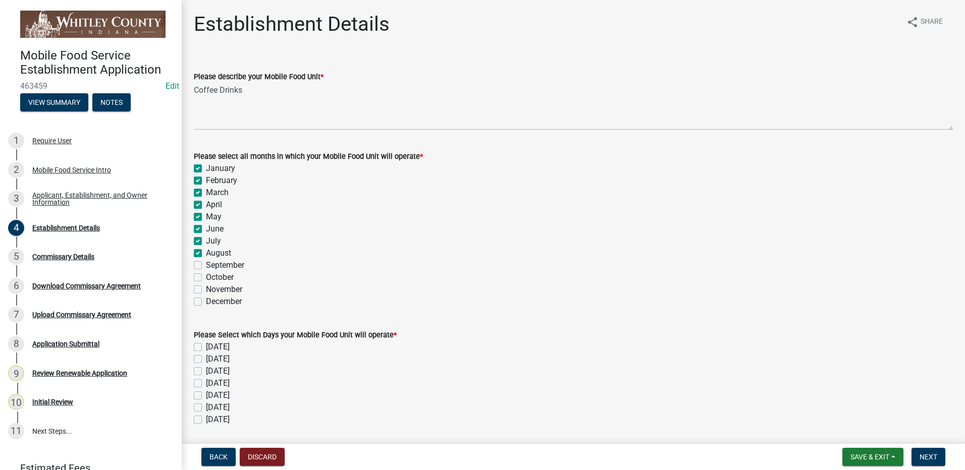
checkbox input "true"
checkbox input "false"
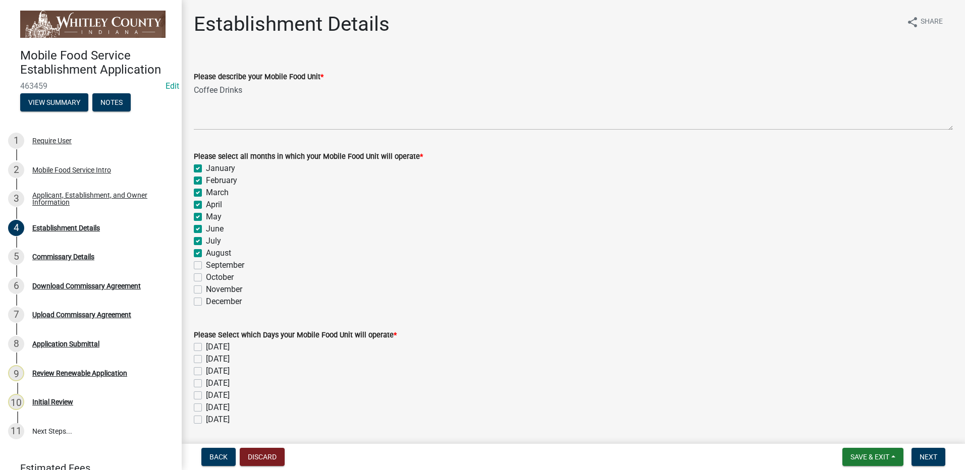
checkbox input "false"
click at [206, 261] on label "September" at bounding box center [225, 265] width 38 height 12
click at [206, 261] on input "September" at bounding box center [209, 262] width 7 height 7
checkbox input "true"
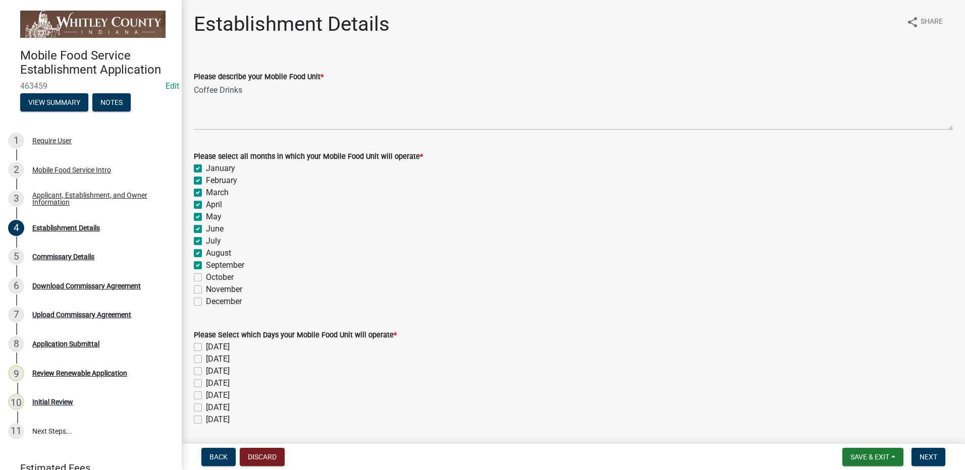
checkbox input "true"
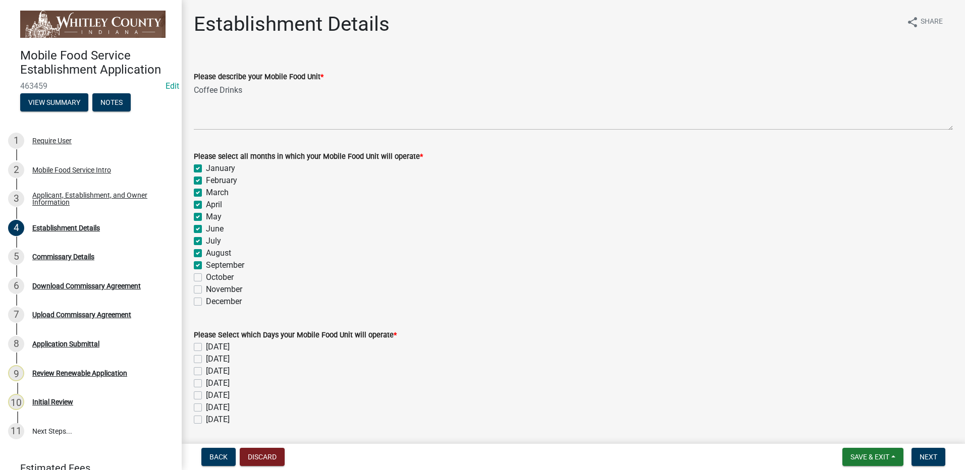
checkbox input "true"
checkbox input "false"
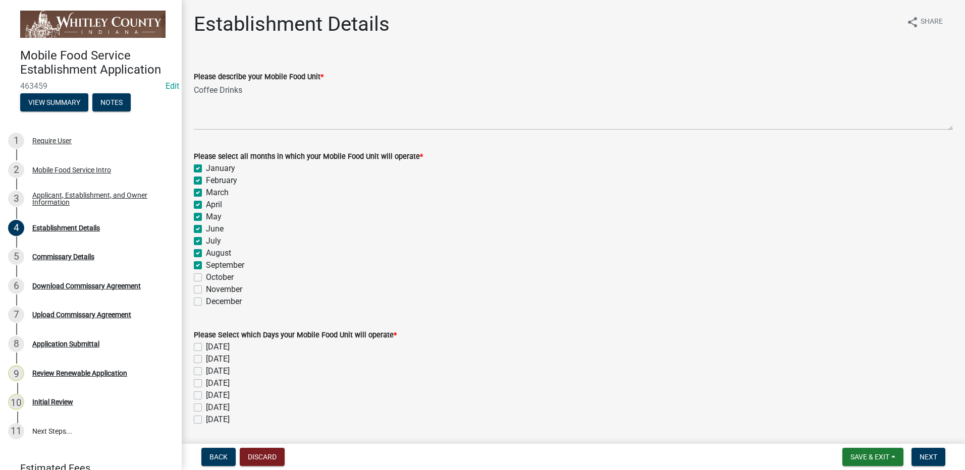
checkbox input "false"
click at [206, 276] on label "October" at bounding box center [220, 278] width 28 height 12
click at [206, 276] on input "October" at bounding box center [209, 275] width 7 height 7
checkbox input "true"
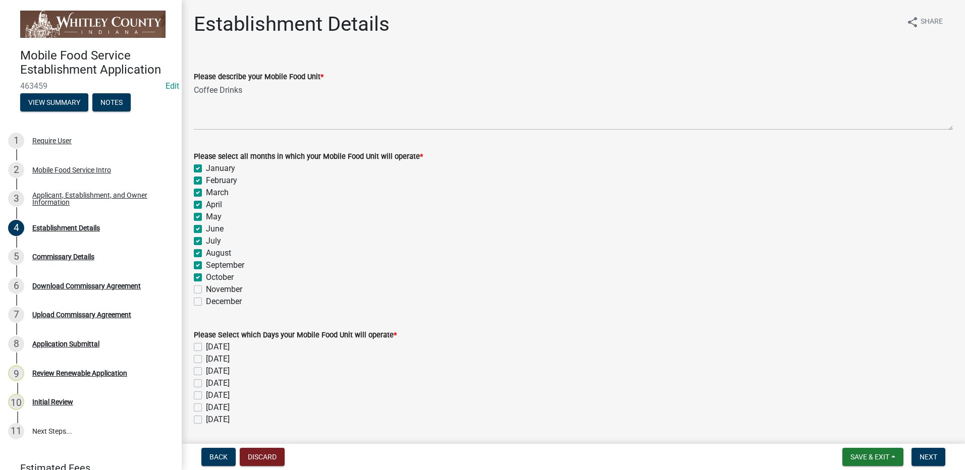
checkbox input "true"
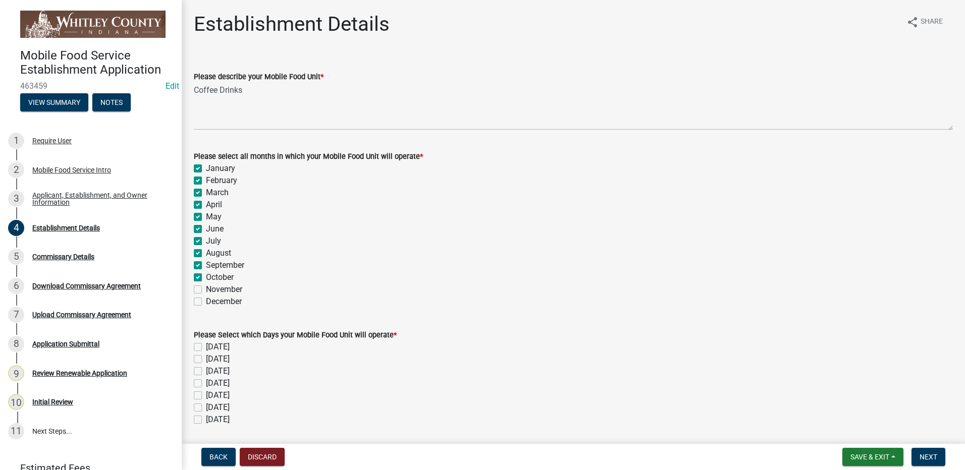
checkbox input "true"
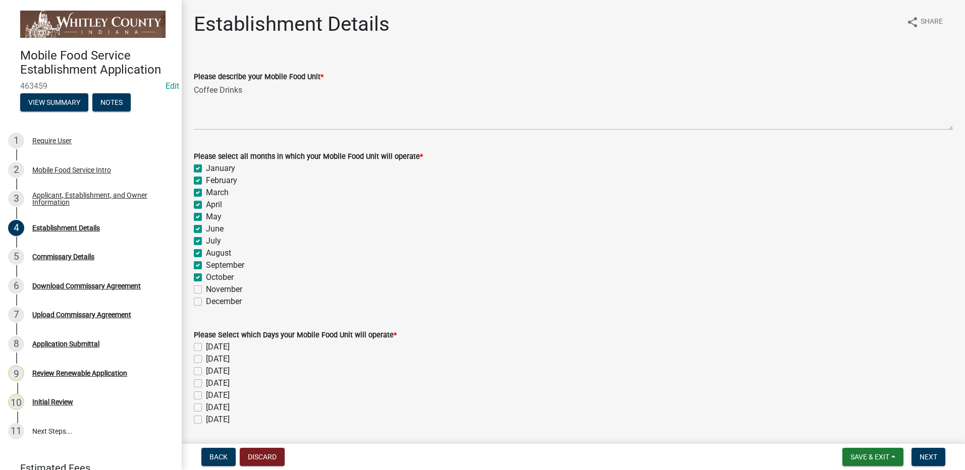
checkbox input "false"
click at [206, 290] on label "November" at bounding box center [224, 290] width 36 height 12
click at [206, 290] on input "November" at bounding box center [209, 287] width 7 height 7
checkbox input "true"
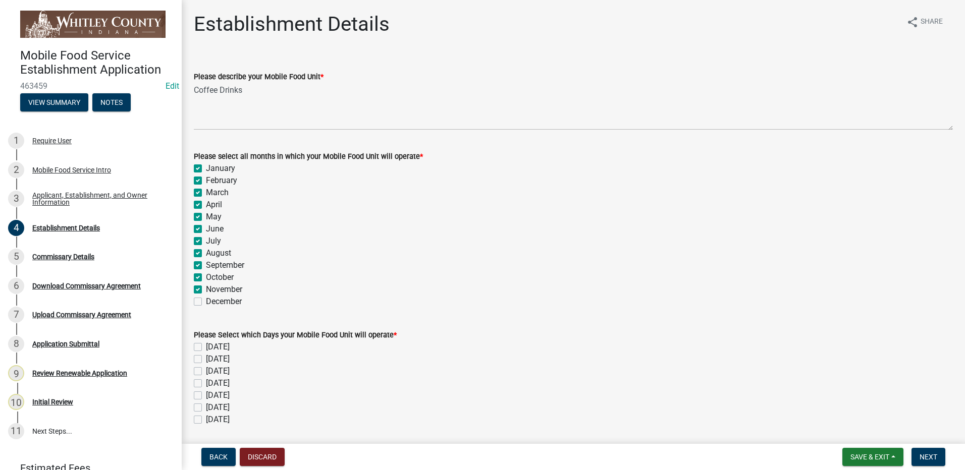
checkbox input "true"
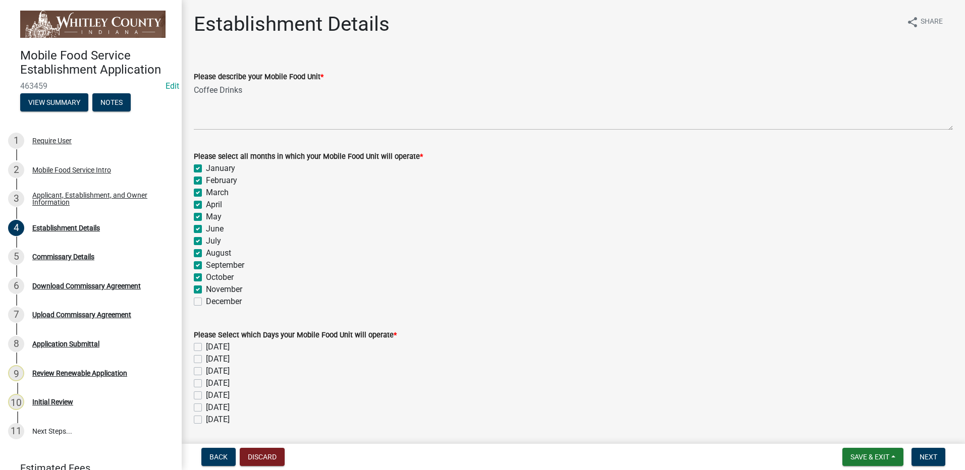
checkbox input "true"
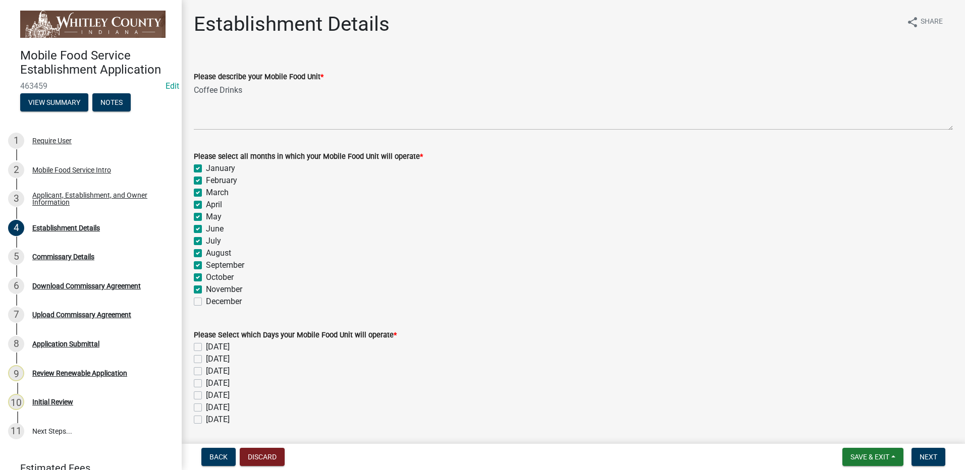
checkbox input "true"
click at [206, 301] on label "December" at bounding box center [224, 302] width 36 height 12
click at [206, 301] on input "December" at bounding box center [209, 299] width 7 height 7
checkbox input "true"
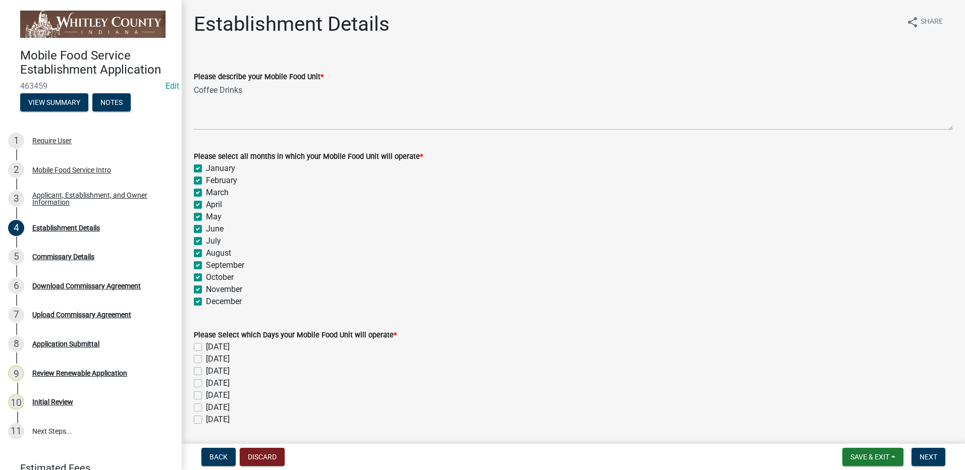
checkbox input "true"
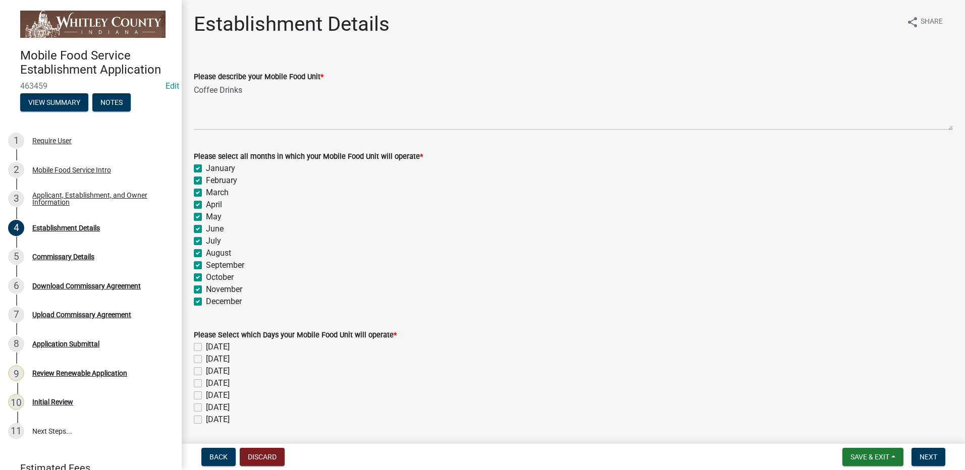
checkbox input "true"
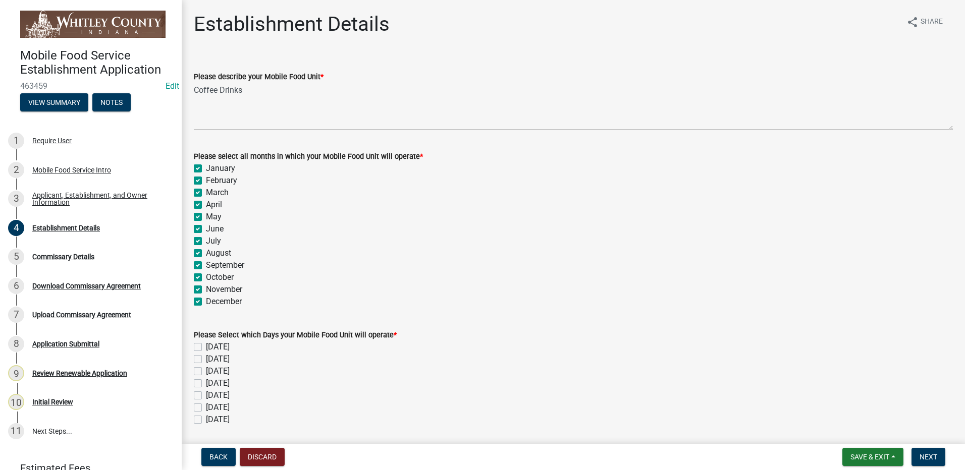
checkbox input "true"
click at [206, 346] on label "[DATE]" at bounding box center [218, 347] width 24 height 12
click at [206, 346] on input "[DATE]" at bounding box center [209, 344] width 7 height 7
checkbox input "true"
checkbox input "false"
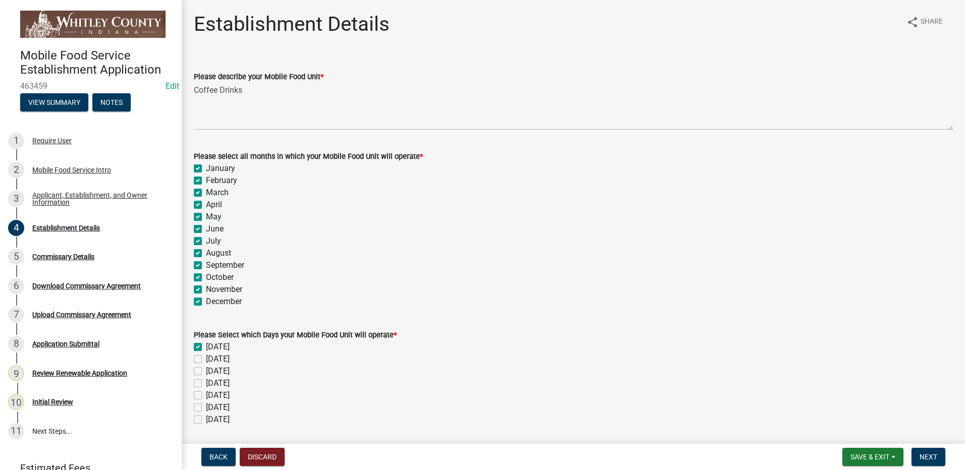
checkbox input "false"
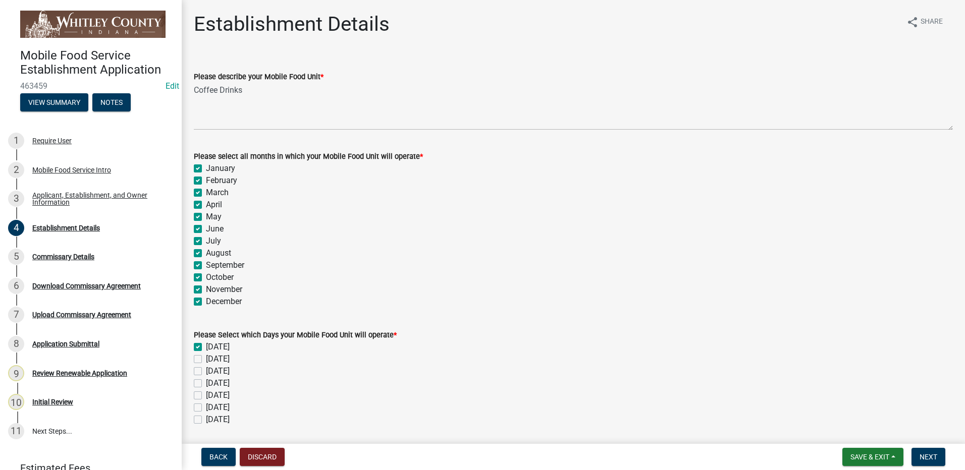
click at [206, 359] on label "[DATE]" at bounding box center [218, 359] width 24 height 12
click at [206, 359] on input "[DATE]" at bounding box center [209, 356] width 7 height 7
checkbox input "true"
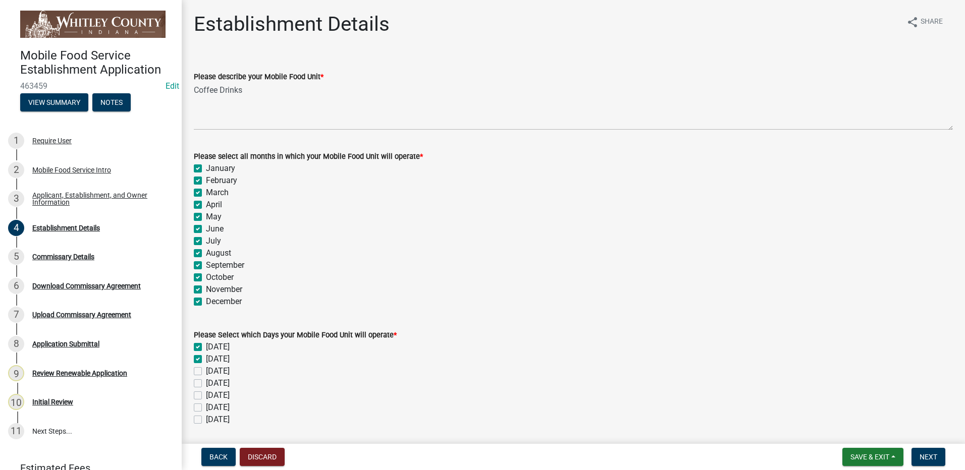
checkbox input "false"
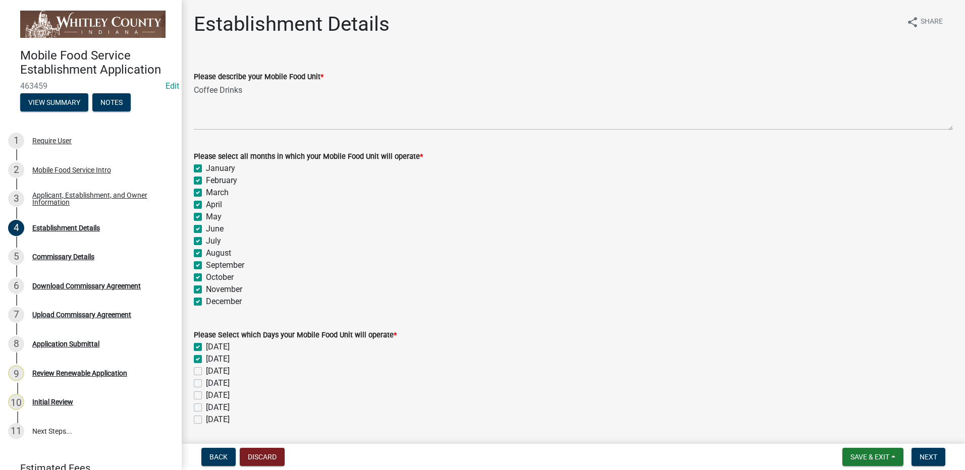
click at [206, 372] on label "[DATE]" at bounding box center [218, 371] width 24 height 12
click at [206, 372] on input "[DATE]" at bounding box center [209, 368] width 7 height 7
checkbox input "true"
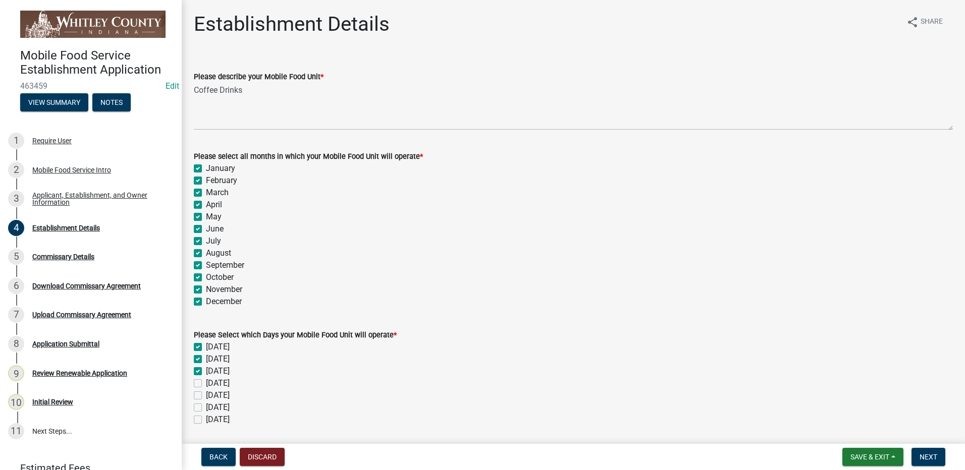
checkbox input "true"
checkbox input "false"
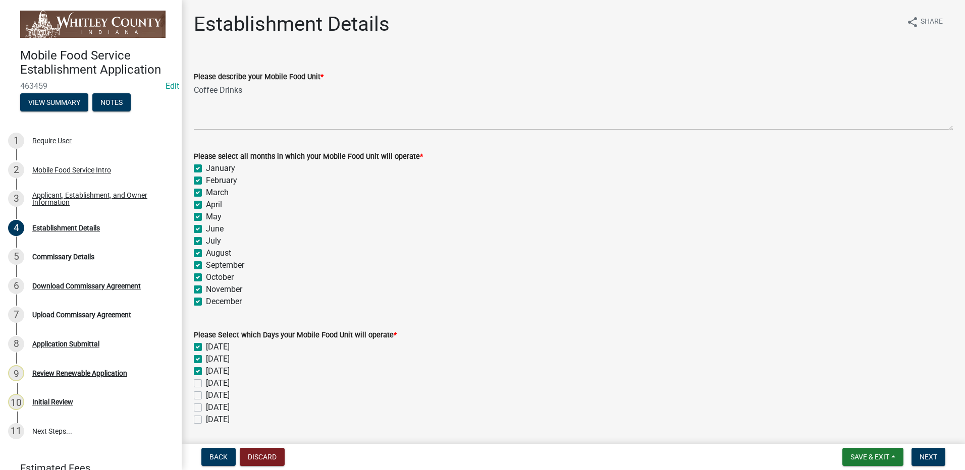
click at [206, 383] on label "[DATE]" at bounding box center [218, 384] width 24 height 12
click at [206, 383] on input "[DATE]" at bounding box center [209, 381] width 7 height 7
click at [206, 397] on label "[DATE]" at bounding box center [218, 396] width 24 height 12
click at [206, 396] on input "[DATE]" at bounding box center [209, 393] width 7 height 7
click at [206, 409] on label "[DATE]" at bounding box center [218, 408] width 24 height 12
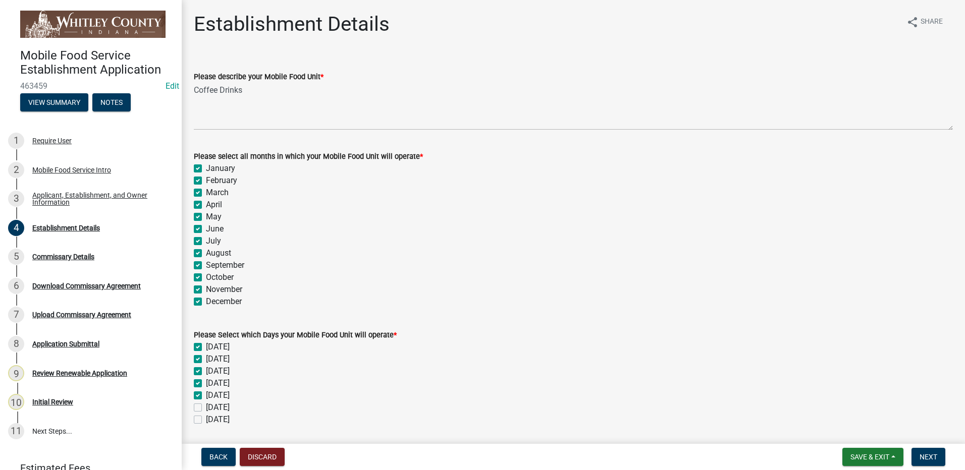
click at [206, 408] on input "[DATE]" at bounding box center [209, 405] width 7 height 7
click at [206, 420] on label "[DATE]" at bounding box center [218, 420] width 24 height 12
click at [206, 420] on input "[DATE]" at bounding box center [209, 417] width 7 height 7
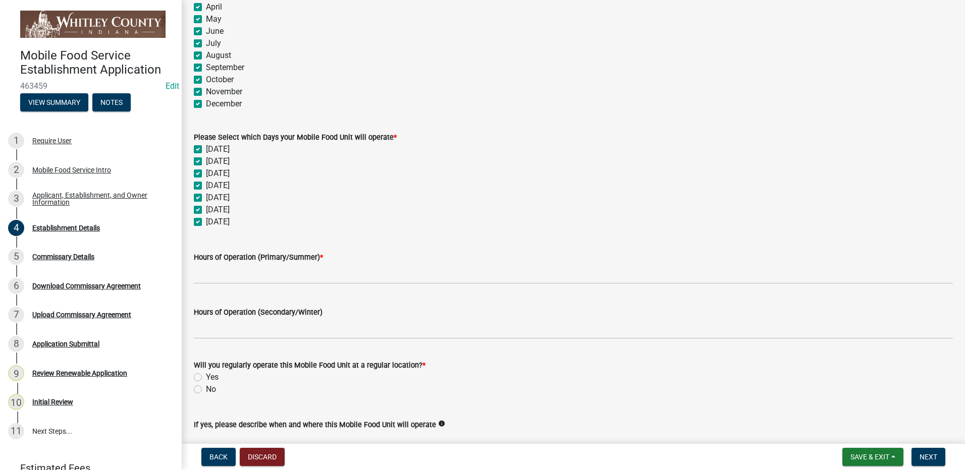
scroll to position [203, 0]
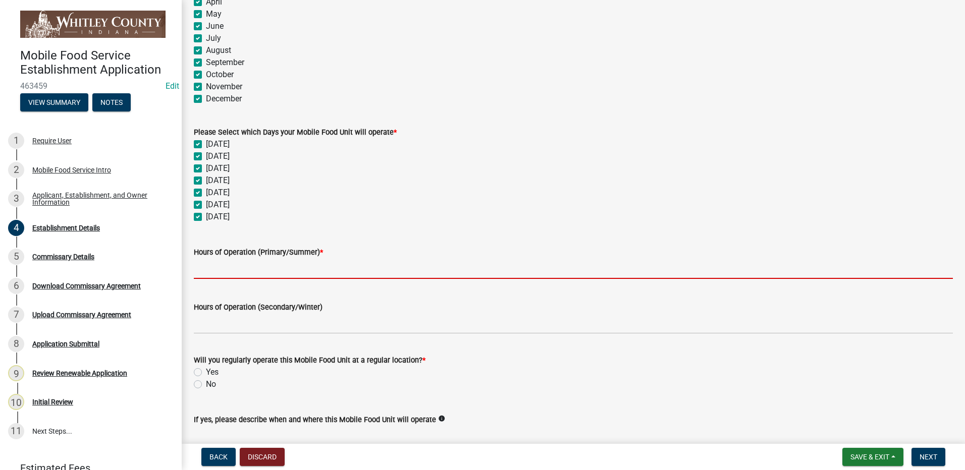
click at [251, 270] on input "Hours of Operation (Primary/Summer) *" at bounding box center [573, 268] width 759 height 21
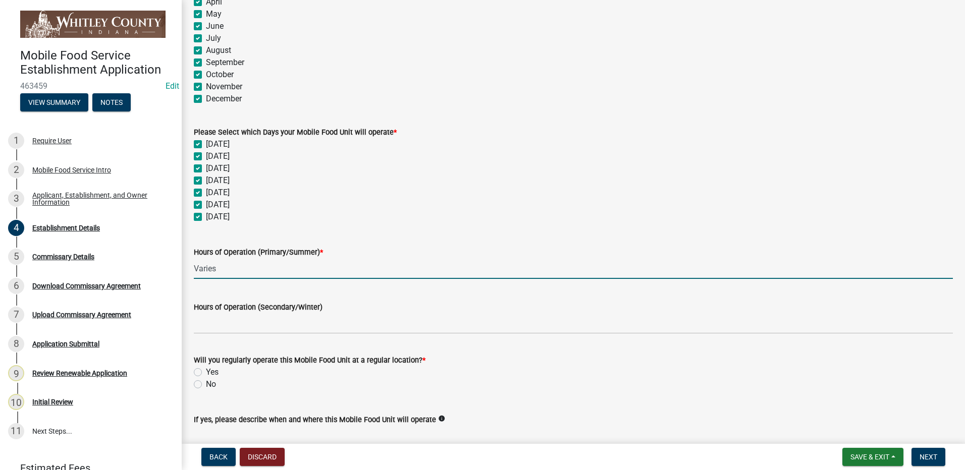
click at [206, 386] on label "No" at bounding box center [211, 385] width 10 height 12
click at [206, 385] on input "No" at bounding box center [209, 382] width 7 height 7
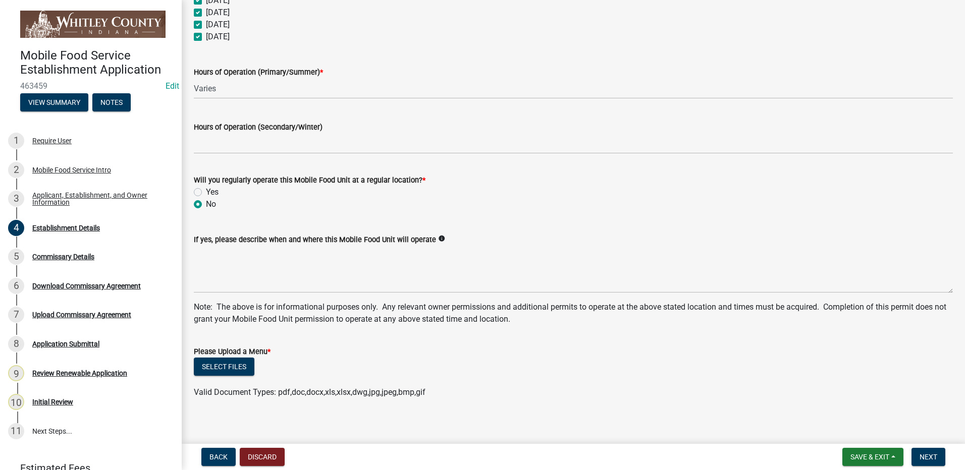
scroll to position [390, 0]
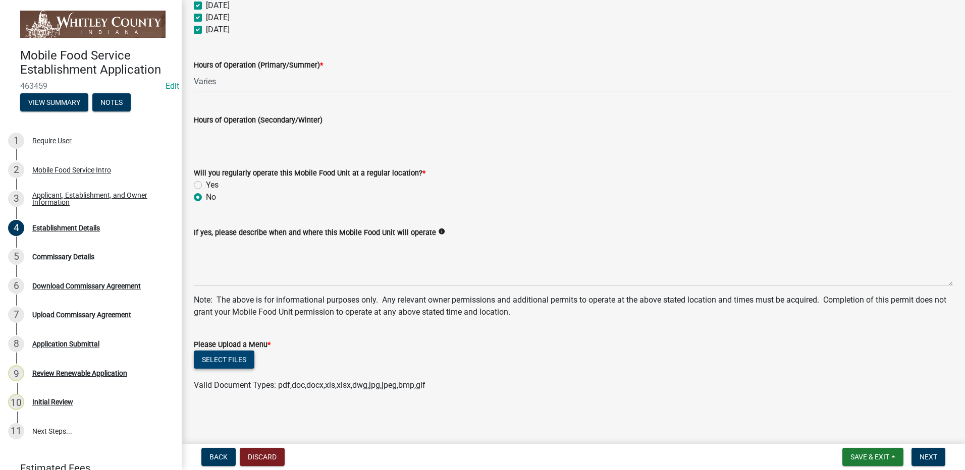
click at [228, 358] on button "Select files" at bounding box center [224, 360] width 61 height 18
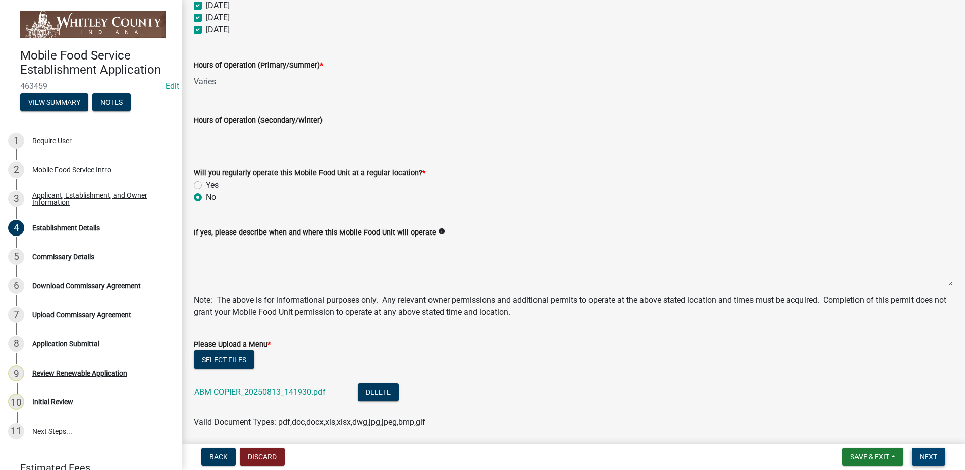
click at [932, 455] on span "Next" at bounding box center [929, 457] width 18 height 8
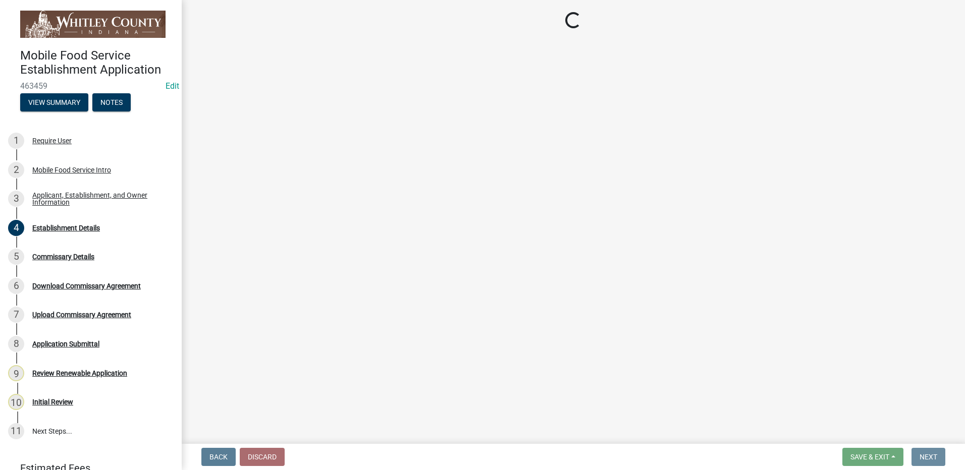
scroll to position [0, 0]
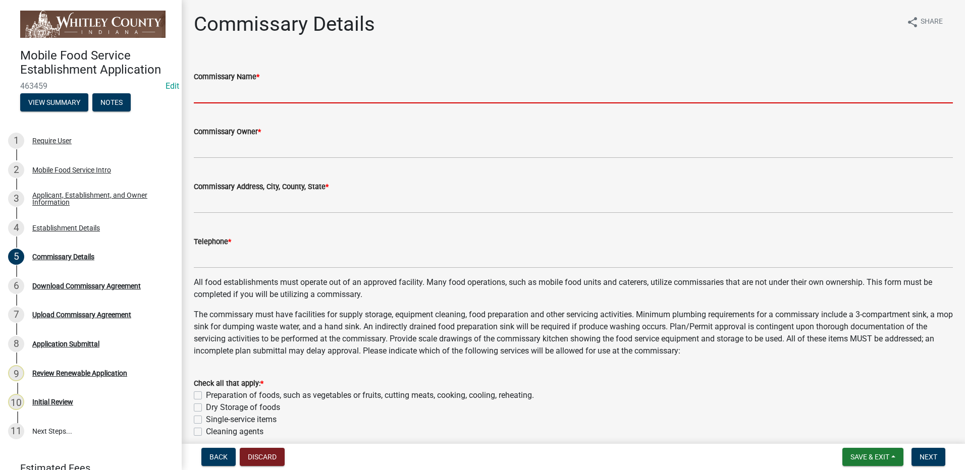
click at [283, 95] on input "Commissary Name *" at bounding box center [573, 93] width 759 height 21
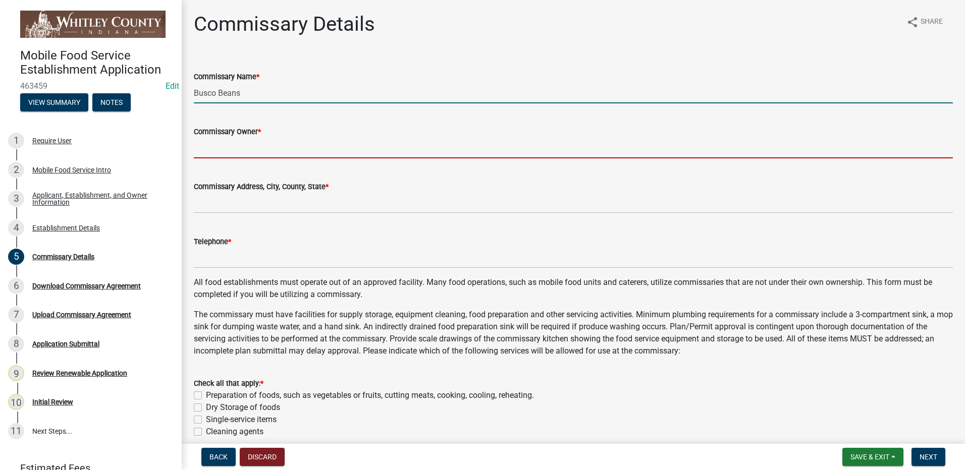
click at [255, 148] on input "Commissary Owner *" at bounding box center [573, 148] width 759 height 21
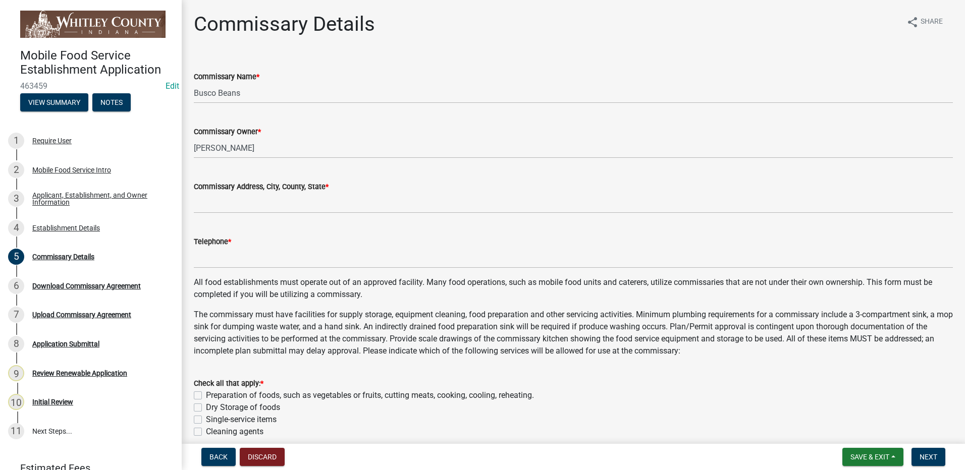
click at [355, 191] on div "Commissary Address, City, County, State *" at bounding box center [573, 187] width 759 height 12
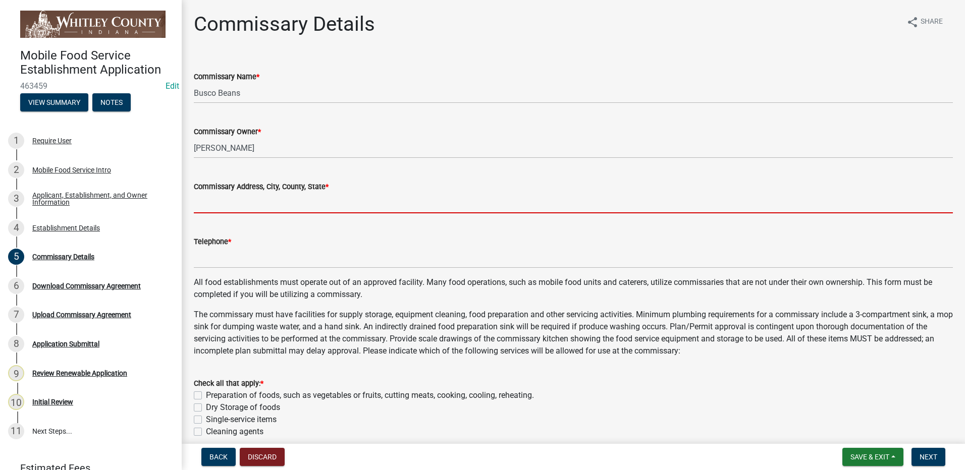
click at [210, 207] on input "Commissary Address, City, County, State *" at bounding box center [573, 203] width 759 height 21
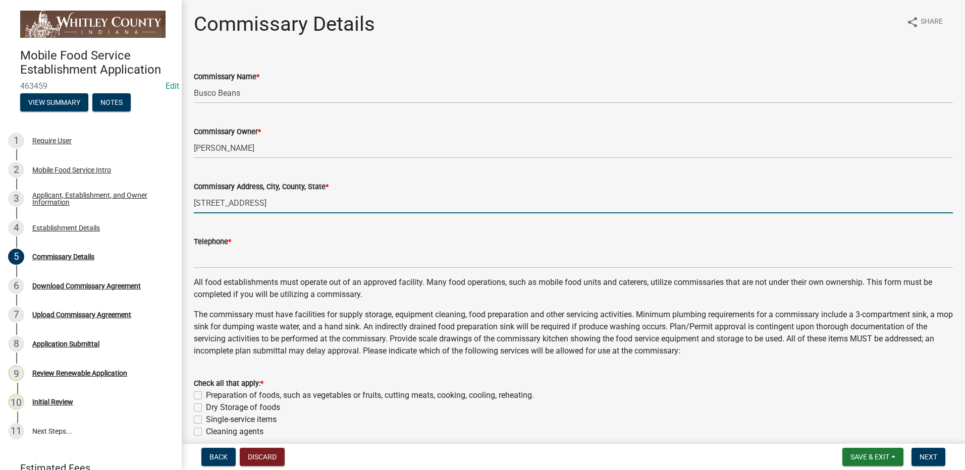
click at [231, 245] on span "*" at bounding box center [229, 242] width 3 height 9
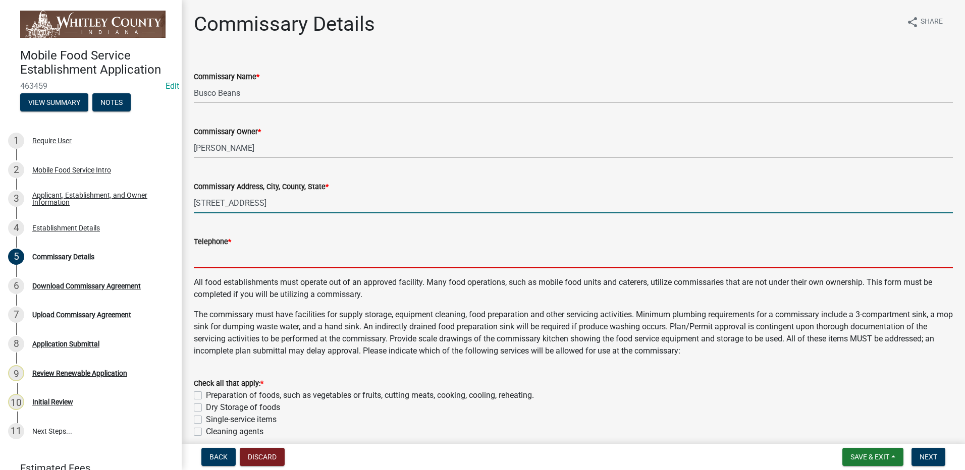
click at [231, 248] on input "Telephone *" at bounding box center [573, 258] width 759 height 21
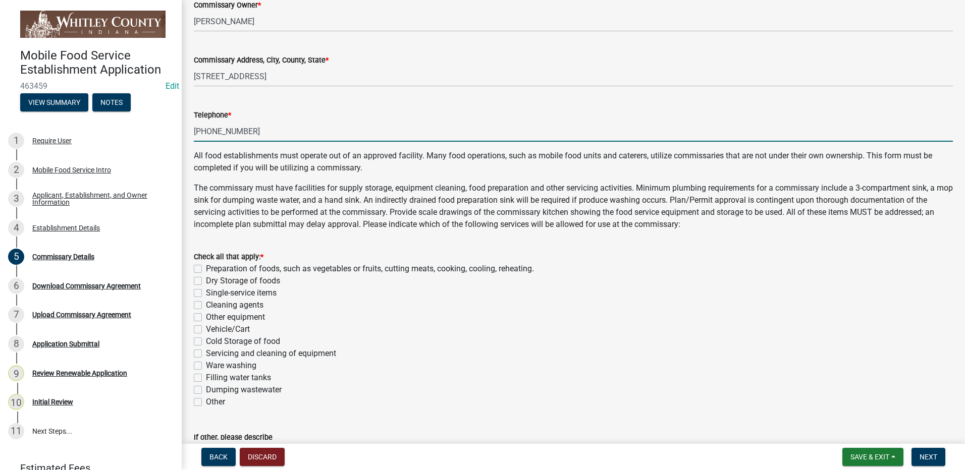
scroll to position [144, 0]
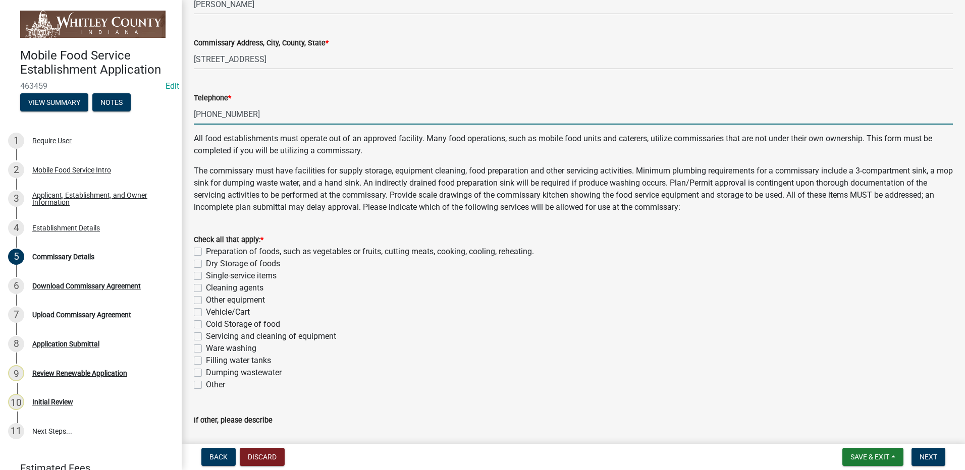
click at [206, 263] on label "Dry Storage of foods" at bounding box center [243, 264] width 74 height 12
click at [206, 263] on input "Dry Storage of foods" at bounding box center [209, 261] width 7 height 7
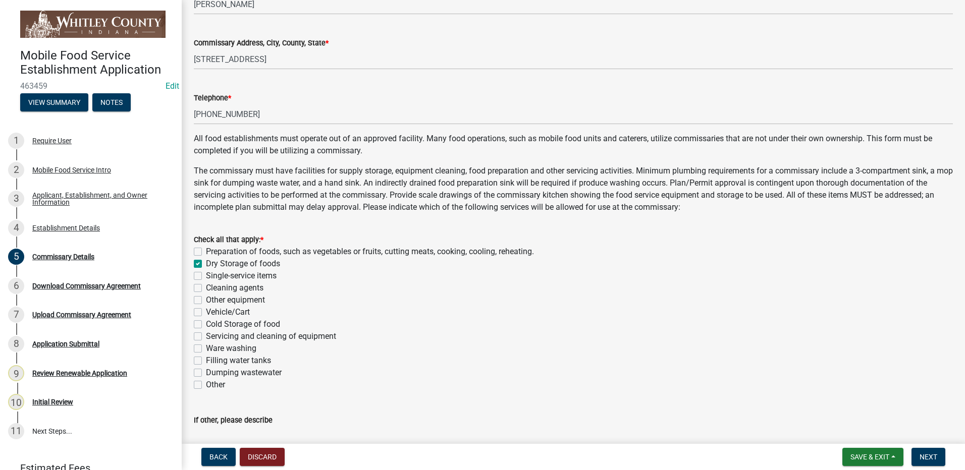
click at [206, 274] on label "Single-service items" at bounding box center [241, 276] width 71 height 12
click at [206, 274] on input "Single-service items" at bounding box center [209, 273] width 7 height 7
click at [206, 287] on label "Cleaning agents" at bounding box center [235, 288] width 58 height 12
click at [206, 287] on input "Cleaning agents" at bounding box center [209, 285] width 7 height 7
click at [206, 310] on label "Vehicle/Cart" at bounding box center [228, 312] width 44 height 12
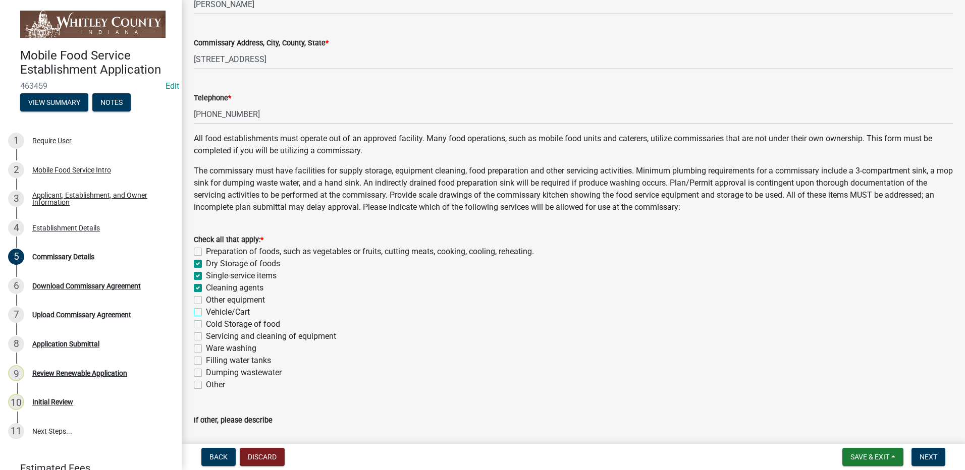
click at [206, 310] on input "Vehicle/Cart" at bounding box center [209, 309] width 7 height 7
click at [197, 320] on div "Cold Storage of food" at bounding box center [573, 325] width 759 height 12
click at [206, 336] on label "Servicing and cleaning of equipment" at bounding box center [271, 337] width 130 height 12
click at [206, 336] on input "Servicing and cleaning of equipment" at bounding box center [209, 334] width 7 height 7
click at [206, 346] on label "Ware washing" at bounding box center [231, 349] width 50 height 12
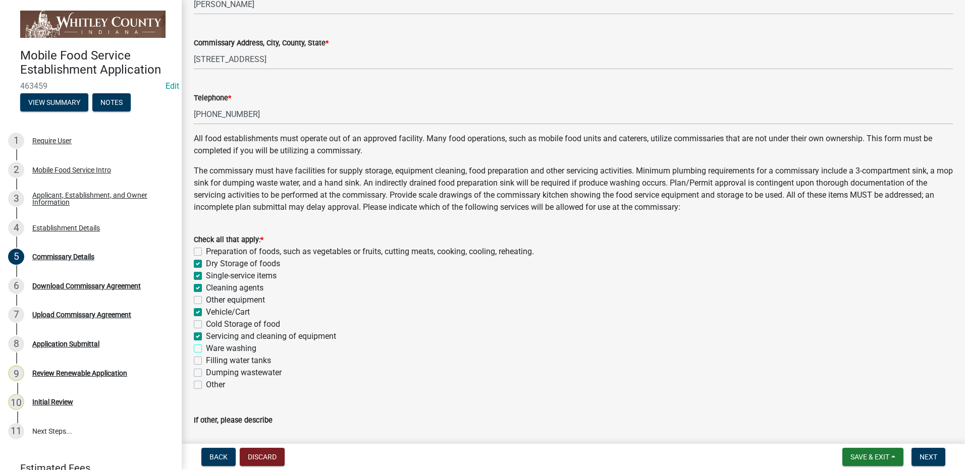
click at [206, 346] on input "Ware washing" at bounding box center [209, 346] width 7 height 7
click at [206, 357] on label "Filling water tanks" at bounding box center [238, 361] width 65 height 12
click at [206, 357] on input "Filling water tanks" at bounding box center [209, 358] width 7 height 7
click at [206, 371] on label "Dumping wastewater" at bounding box center [244, 373] width 76 height 12
click at [206, 371] on input "Dumping wastewater" at bounding box center [209, 370] width 7 height 7
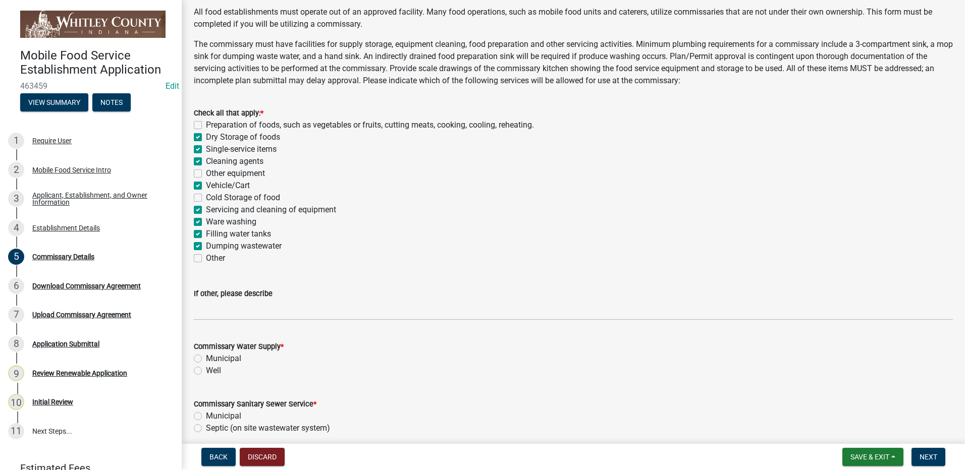
scroll to position [301, 0]
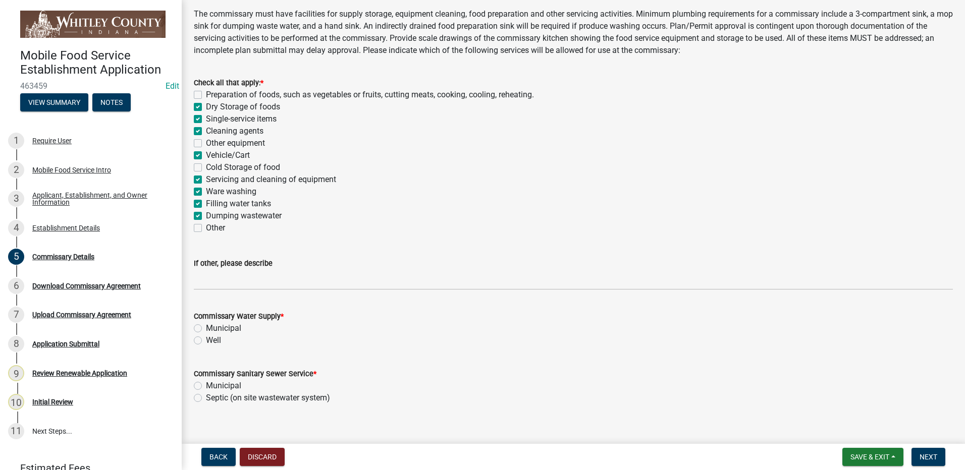
click at [206, 328] on label "Municipal" at bounding box center [223, 329] width 35 height 12
click at [206, 328] on input "Municipal" at bounding box center [209, 326] width 7 height 7
click at [206, 384] on label "Municipal" at bounding box center [223, 386] width 35 height 12
click at [206, 384] on input "Municipal" at bounding box center [209, 383] width 7 height 7
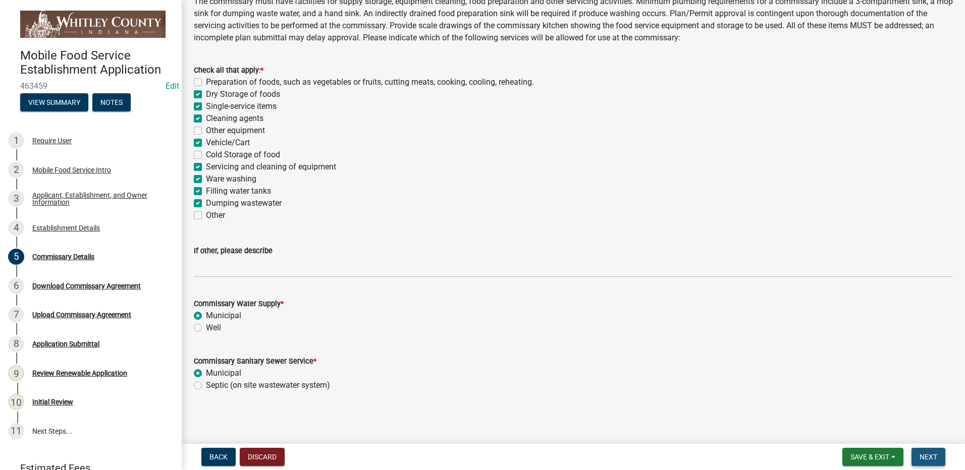
drag, startPoint x: 930, startPoint y: 456, endPoint x: 934, endPoint y: 391, distance: 65.2
click at [930, 451] on button "Next" at bounding box center [929, 457] width 34 height 18
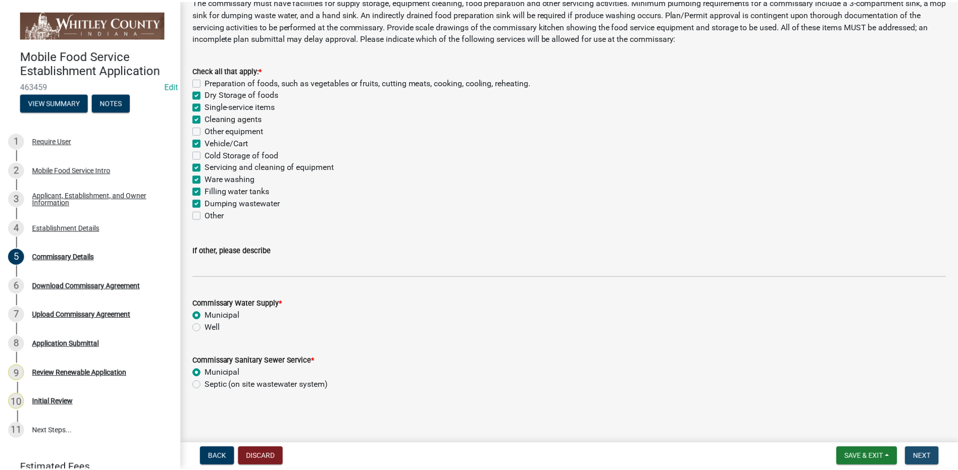
scroll to position [0, 0]
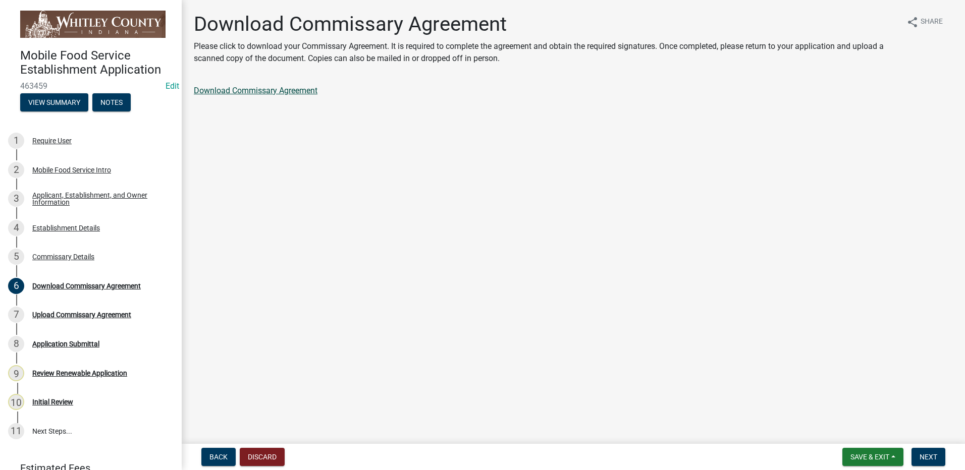
click at [246, 91] on link "Download Commissary Agreement" at bounding box center [256, 91] width 124 height 10
drag, startPoint x: 923, startPoint y: 455, endPoint x: 911, endPoint y: 442, distance: 18.2
click at [923, 455] on span "Next" at bounding box center [929, 457] width 18 height 8
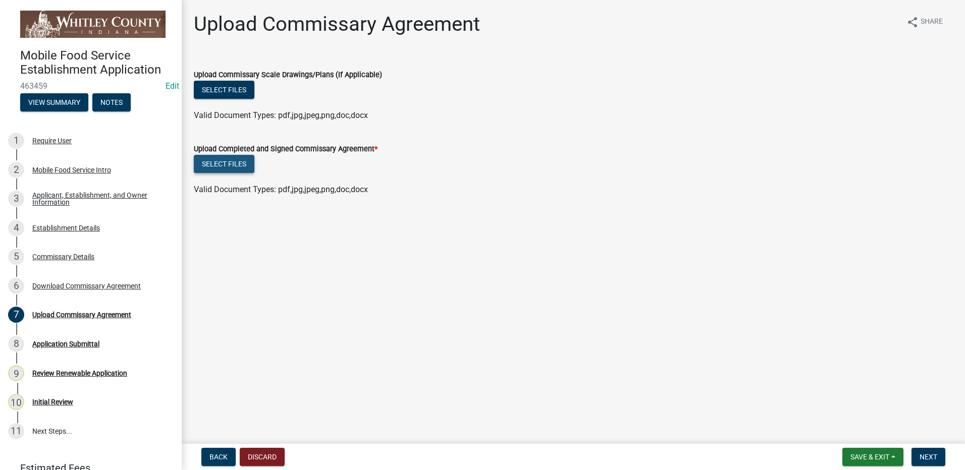
click at [229, 164] on button "Select files" at bounding box center [224, 164] width 61 height 18
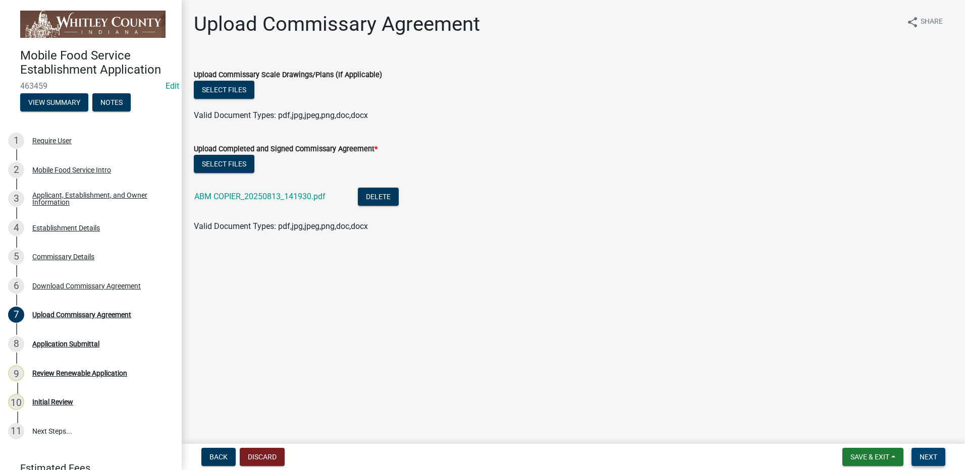
click at [932, 455] on span "Next" at bounding box center [929, 457] width 18 height 8
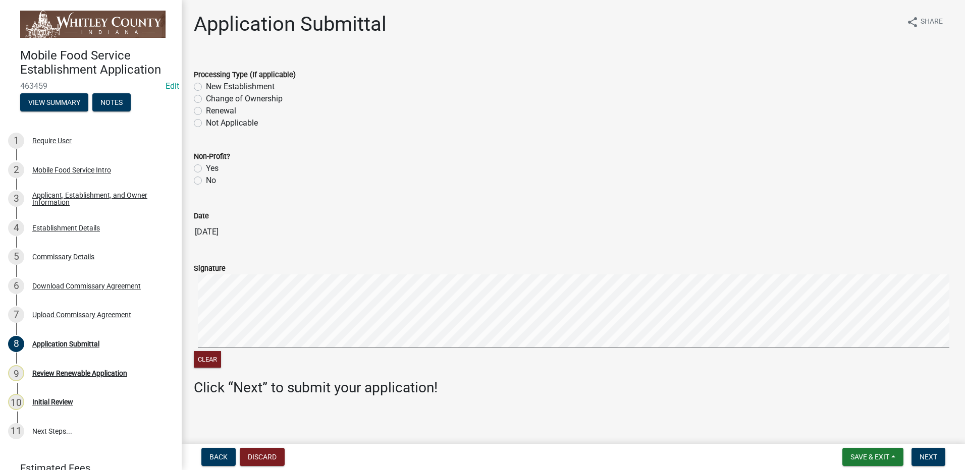
click at [206, 85] on label "New Establishment" at bounding box center [240, 87] width 69 height 12
click at [206, 85] on input "New Establishment" at bounding box center [209, 84] width 7 height 7
click at [206, 180] on label "No" at bounding box center [211, 181] width 10 height 12
click at [206, 180] on input "No" at bounding box center [209, 178] width 7 height 7
click at [934, 457] on span "Next" at bounding box center [929, 457] width 18 height 8
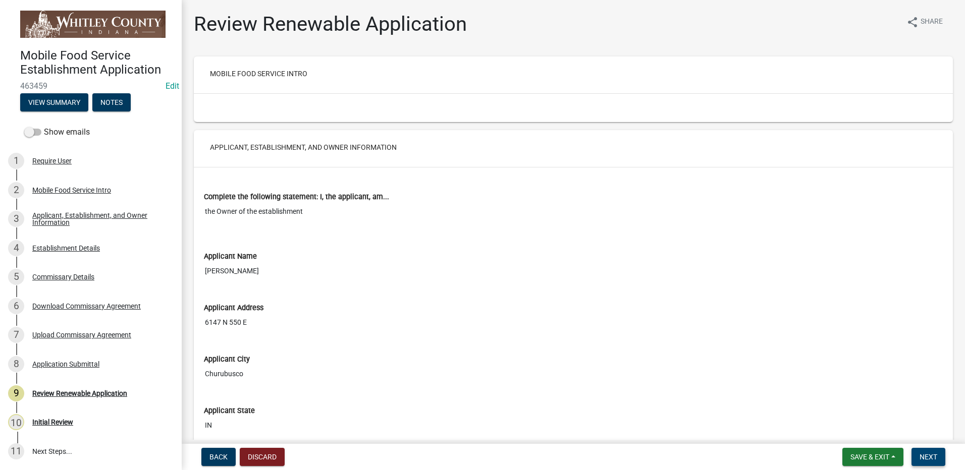
click at [932, 459] on span "Next" at bounding box center [929, 457] width 18 height 8
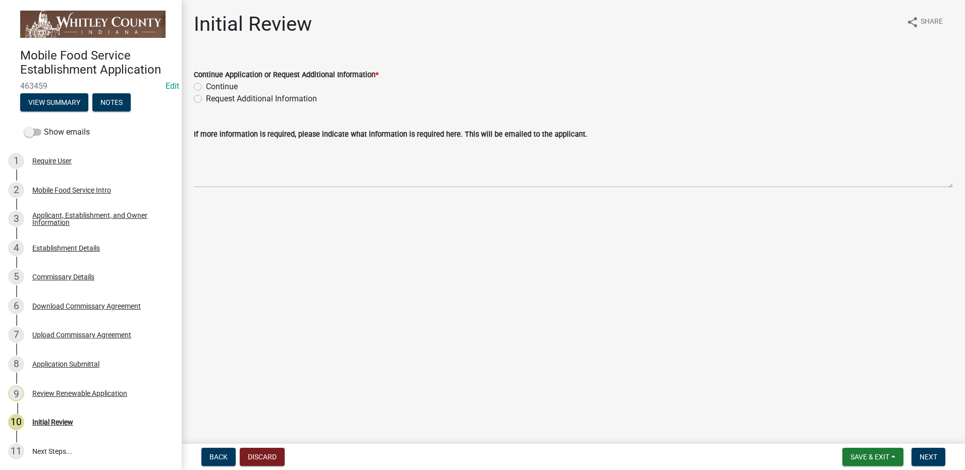
click at [206, 87] on label "Continue" at bounding box center [222, 87] width 32 height 12
click at [206, 87] on input "Continue" at bounding box center [209, 84] width 7 height 7
click at [937, 455] on span "Next" at bounding box center [929, 457] width 18 height 8
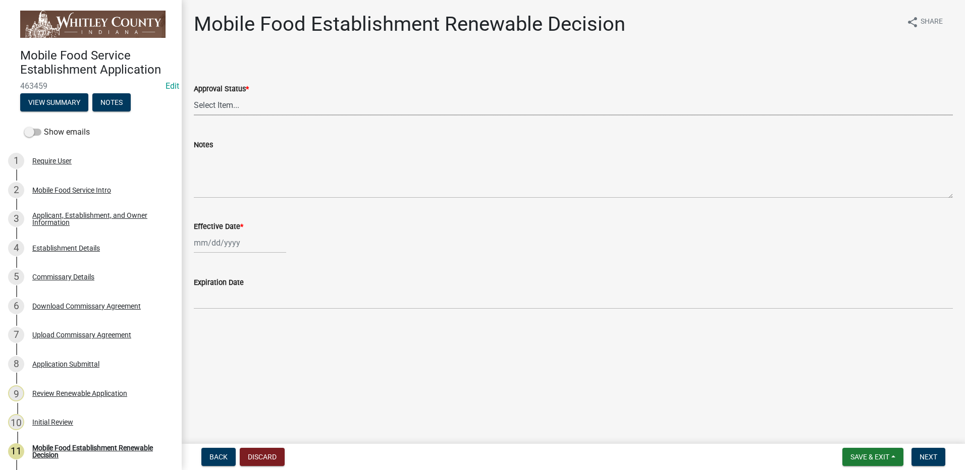
click at [231, 104] on select "Select Item... Approved Denied" at bounding box center [573, 105] width 759 height 21
click at [194, 95] on select "Select Item... Approved Denied" at bounding box center [573, 105] width 759 height 21
click at [220, 245] on div at bounding box center [240, 243] width 92 height 21
click at [237, 329] on div "13" at bounding box center [236, 329] width 16 height 16
click at [926, 459] on span "Next" at bounding box center [929, 457] width 18 height 8
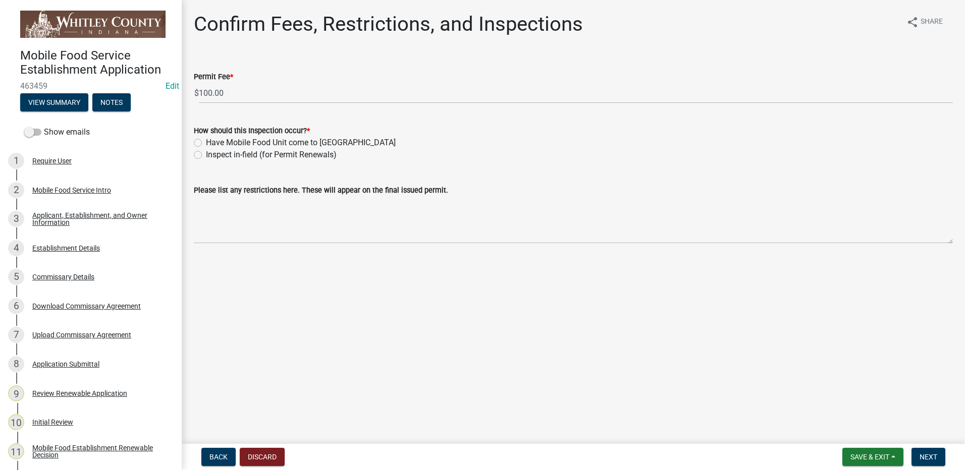
click at [206, 154] on label "Inspect in-field (for Permit Renewals)" at bounding box center [271, 155] width 131 height 12
click at [206, 154] on input "Inspect in-field (for Permit Renewals)" at bounding box center [209, 152] width 7 height 7
click at [932, 458] on span "Next" at bounding box center [929, 457] width 18 height 8
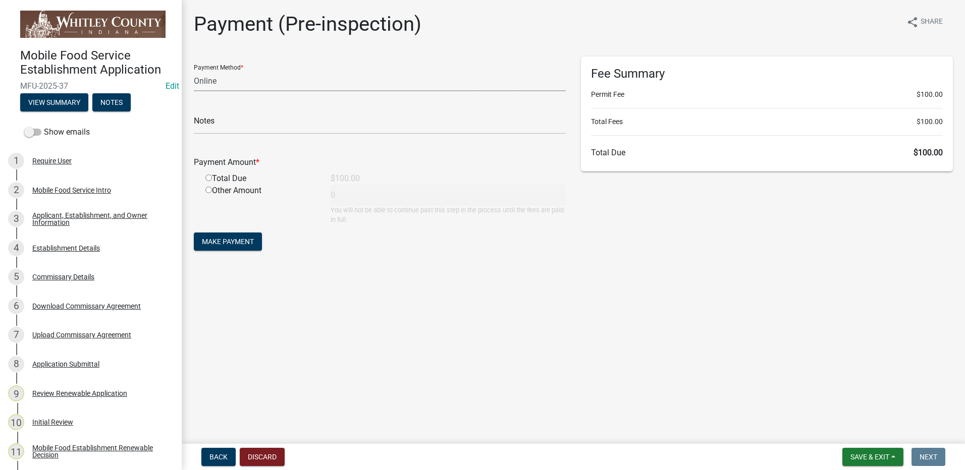
click at [204, 81] on select "Credit Card POS Check Cash Online" at bounding box center [380, 81] width 372 height 21
click at [194, 71] on select "Credit Card POS Check Cash Online" at bounding box center [380, 81] width 372 height 21
click at [208, 179] on input "radio" at bounding box center [208, 178] width 7 height 7
click at [220, 453] on span "Back" at bounding box center [218, 457] width 18 height 8
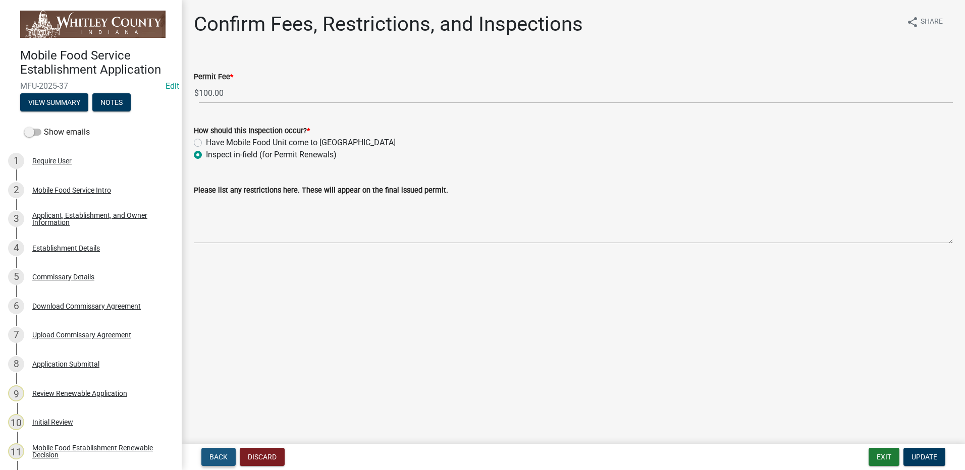
click at [221, 453] on span "Back" at bounding box center [218, 457] width 18 height 8
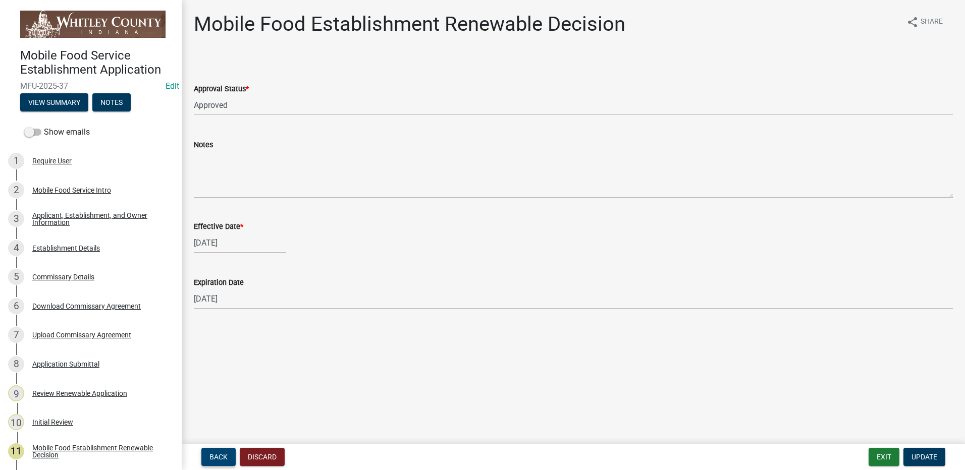
click at [221, 453] on span "Back" at bounding box center [218, 457] width 18 height 8
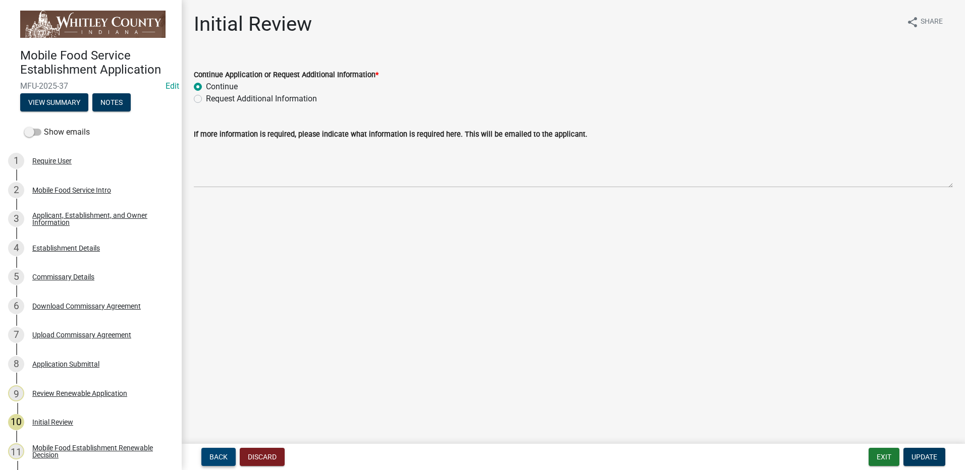
click at [221, 453] on span "Back" at bounding box center [218, 457] width 18 height 8
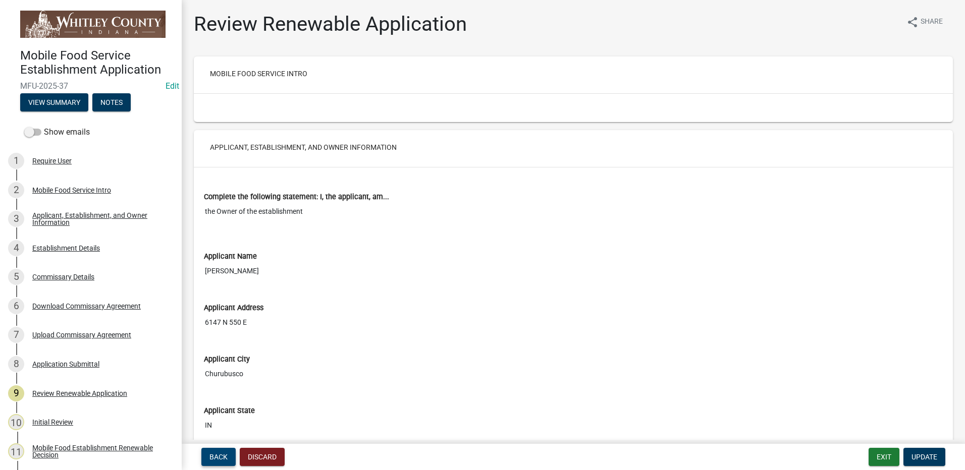
click at [221, 453] on span "Back" at bounding box center [218, 457] width 18 height 8
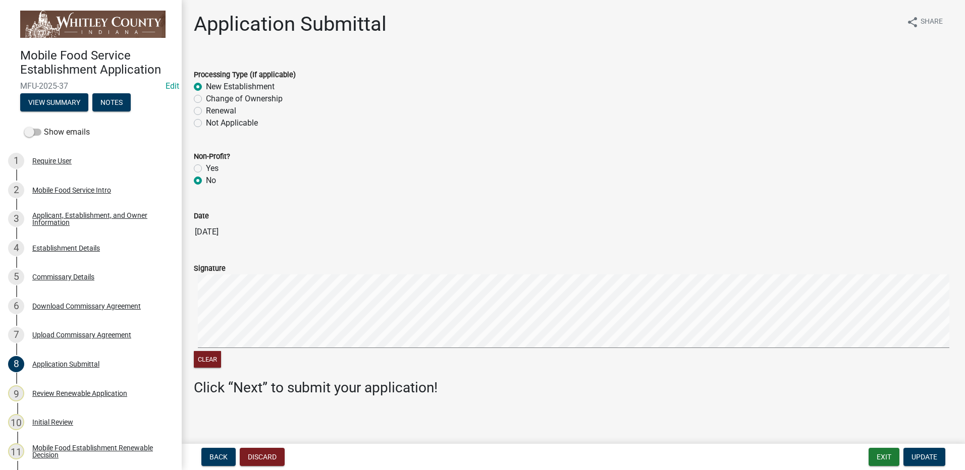
click at [206, 111] on label "Renewal" at bounding box center [221, 111] width 30 height 12
click at [206, 111] on input "Renewal" at bounding box center [209, 108] width 7 height 7
click at [931, 455] on span "Update" at bounding box center [925, 457] width 26 height 8
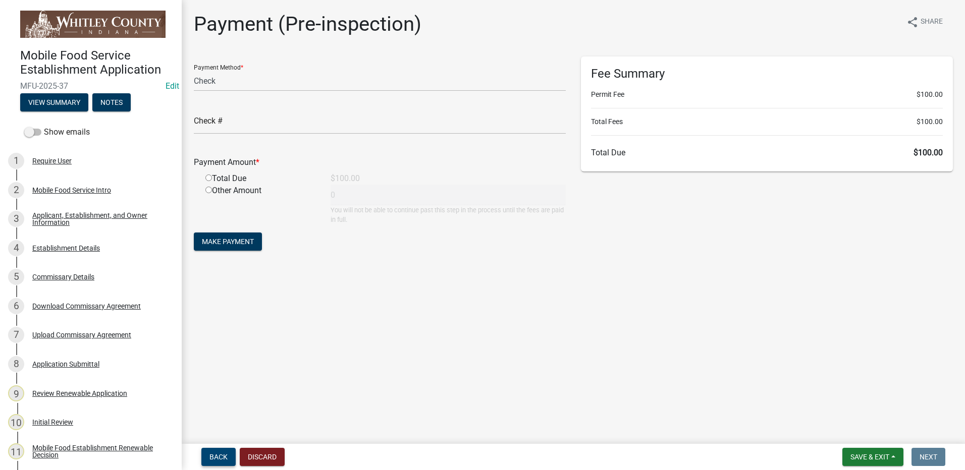
click at [222, 459] on span "Back" at bounding box center [218, 457] width 18 height 8
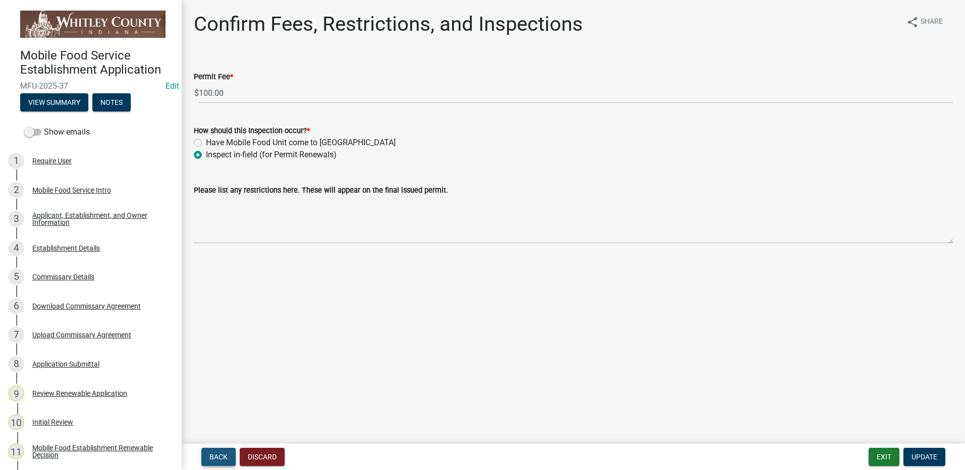
click at [222, 459] on span "Back" at bounding box center [218, 457] width 18 height 8
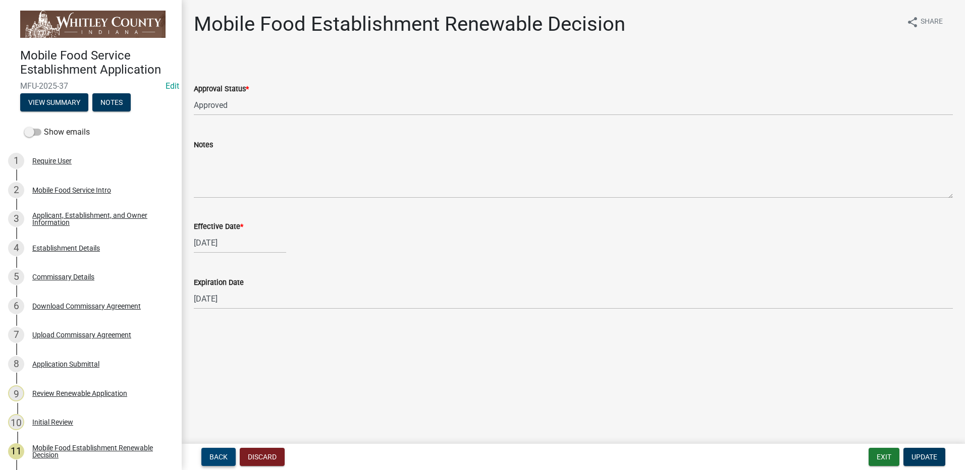
click at [222, 459] on span "Back" at bounding box center [218, 457] width 18 height 8
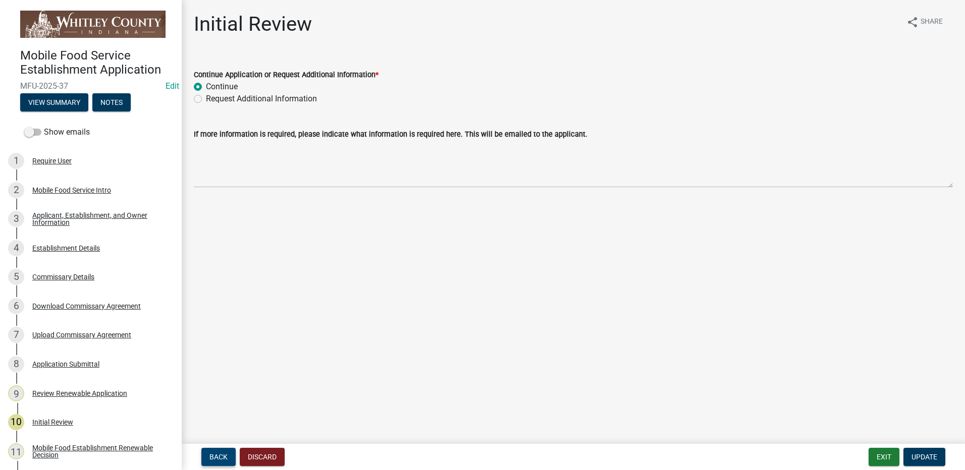
click at [222, 459] on span "Back" at bounding box center [218, 457] width 18 height 8
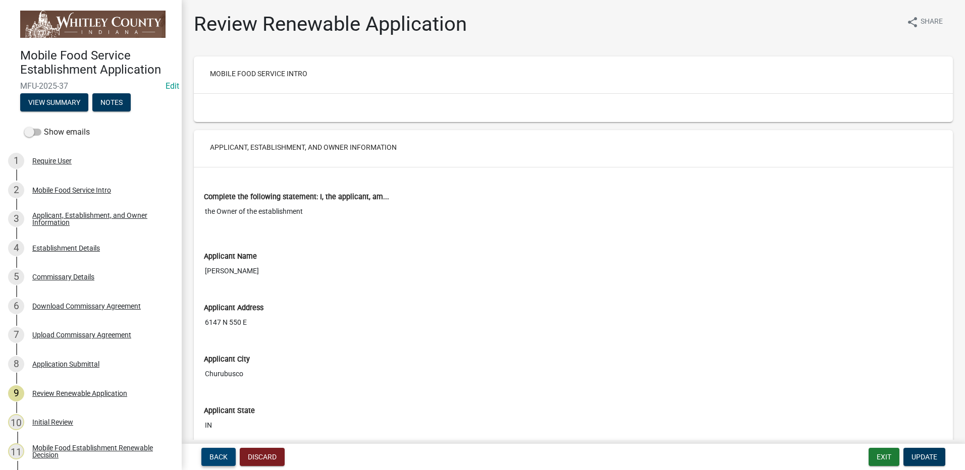
click at [222, 459] on span "Back" at bounding box center [218, 457] width 18 height 8
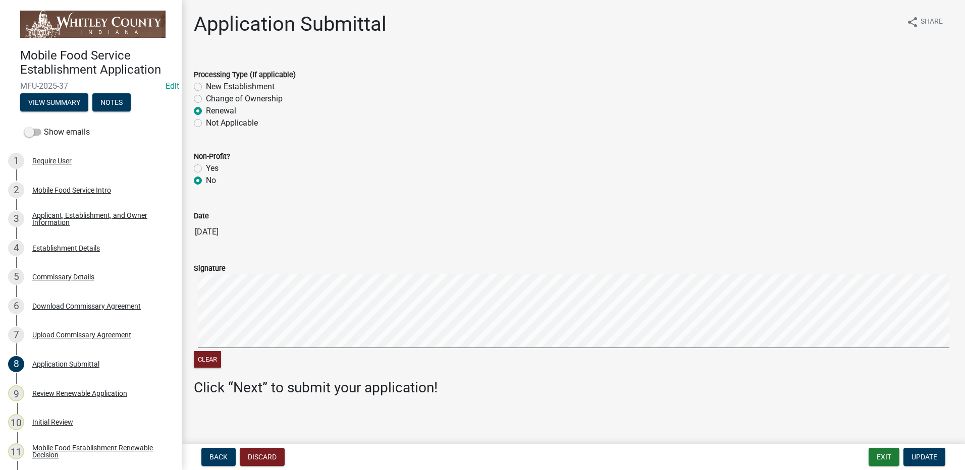
click at [206, 86] on label "New Establishment" at bounding box center [240, 87] width 69 height 12
click at [206, 86] on input "New Establishment" at bounding box center [209, 84] width 7 height 7
click at [924, 452] on button "Update" at bounding box center [925, 457] width 42 height 18
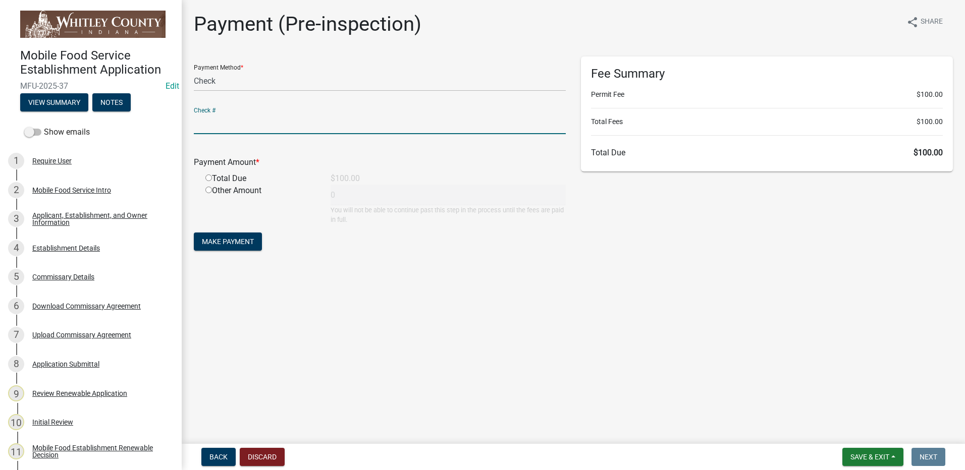
click at [223, 130] on input "text" at bounding box center [380, 124] width 372 height 21
click at [219, 177] on div "Total Due" at bounding box center [260, 179] width 125 height 12
click at [209, 178] on input "radio" at bounding box center [208, 178] width 7 height 7
click at [221, 240] on span "Make Payment" at bounding box center [228, 242] width 52 height 8
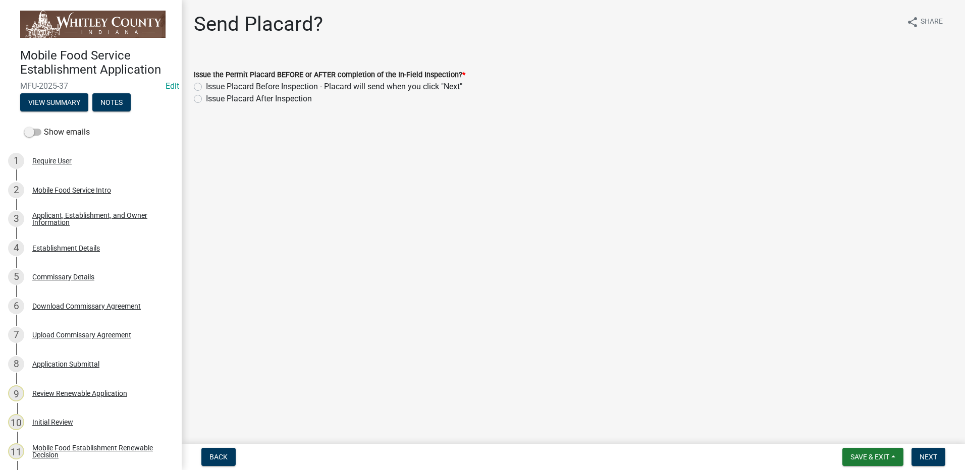
click at [206, 83] on label "Issue Placard Before Inspection - Placard will send when you click "Next"" at bounding box center [334, 87] width 256 height 12
click at [206, 83] on input "Issue Placard Before Inspection - Placard will send when you click "Next"" at bounding box center [209, 84] width 7 height 7
click at [927, 457] on span "Next" at bounding box center [929, 457] width 18 height 8
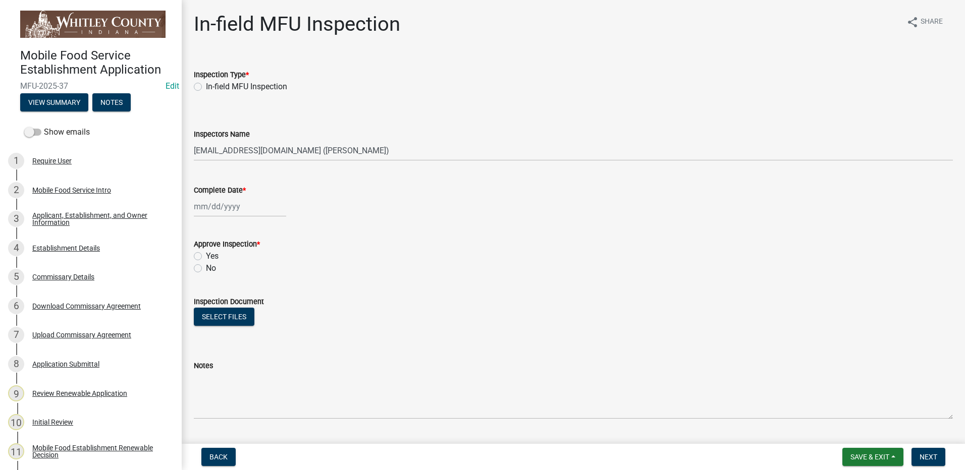
click at [206, 86] on label "In-field MFU Inspection" at bounding box center [246, 87] width 81 height 12
click at [206, 86] on input "In-field MFU Inspection" at bounding box center [209, 84] width 7 height 7
click at [222, 207] on div at bounding box center [240, 206] width 92 height 21
click at [238, 292] on div "13" at bounding box center [236, 293] width 16 height 16
click at [206, 255] on label "Yes" at bounding box center [212, 256] width 13 height 12
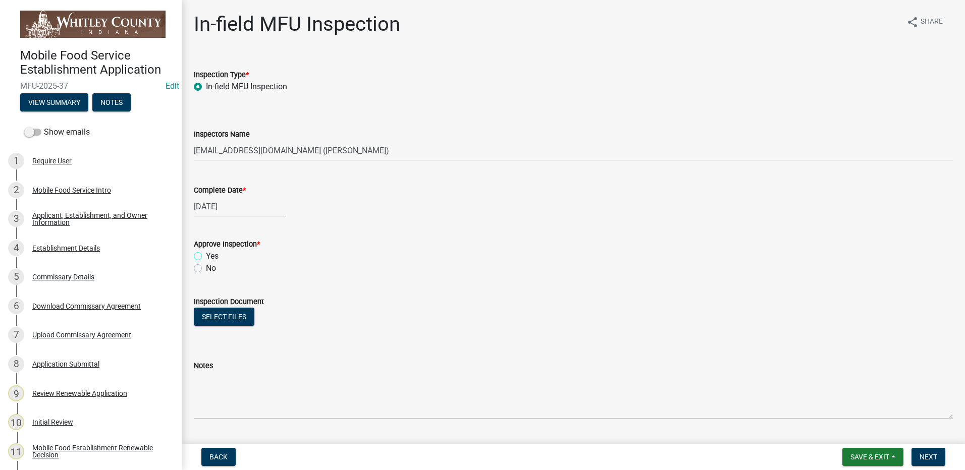
click at [206, 255] on input "Yes" at bounding box center [209, 253] width 7 height 7
click at [933, 455] on span "Next" at bounding box center [929, 457] width 18 height 8
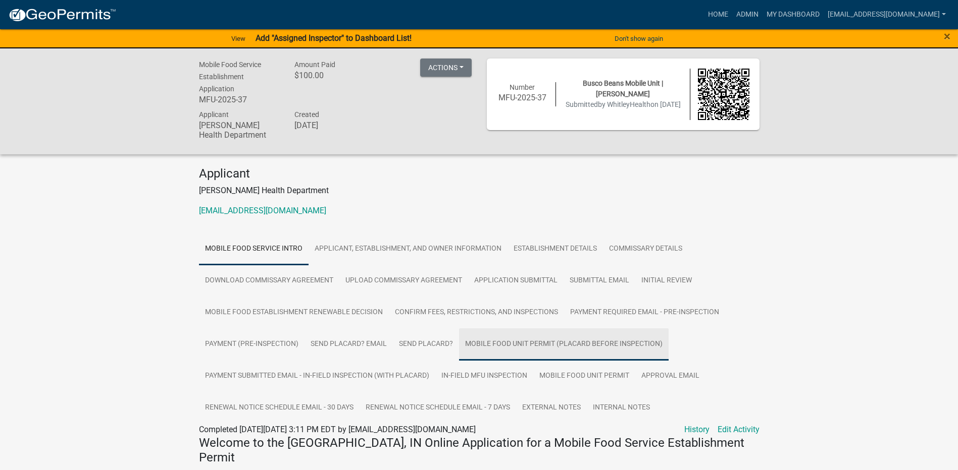
click at [529, 347] on link "Mobile Food Unit Permit (Placard Before Inspection)" at bounding box center [563, 345] width 209 height 32
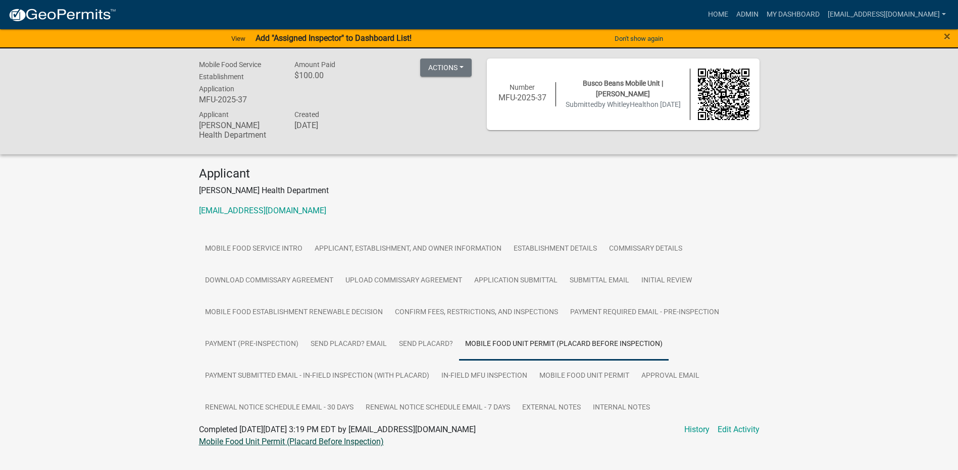
click at [352, 444] on link "Mobile Food Unit Permit (Placard Before Inspection)" at bounding box center [291, 442] width 185 height 10
